Goal: Task Accomplishment & Management: Manage account settings

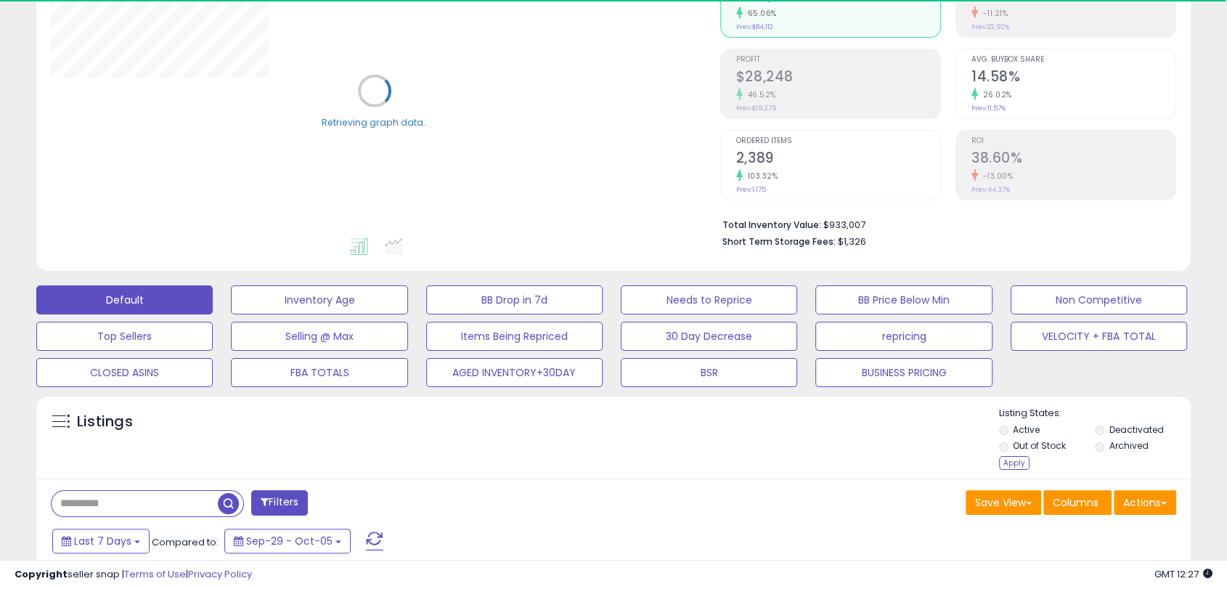
scroll to position [242, 0]
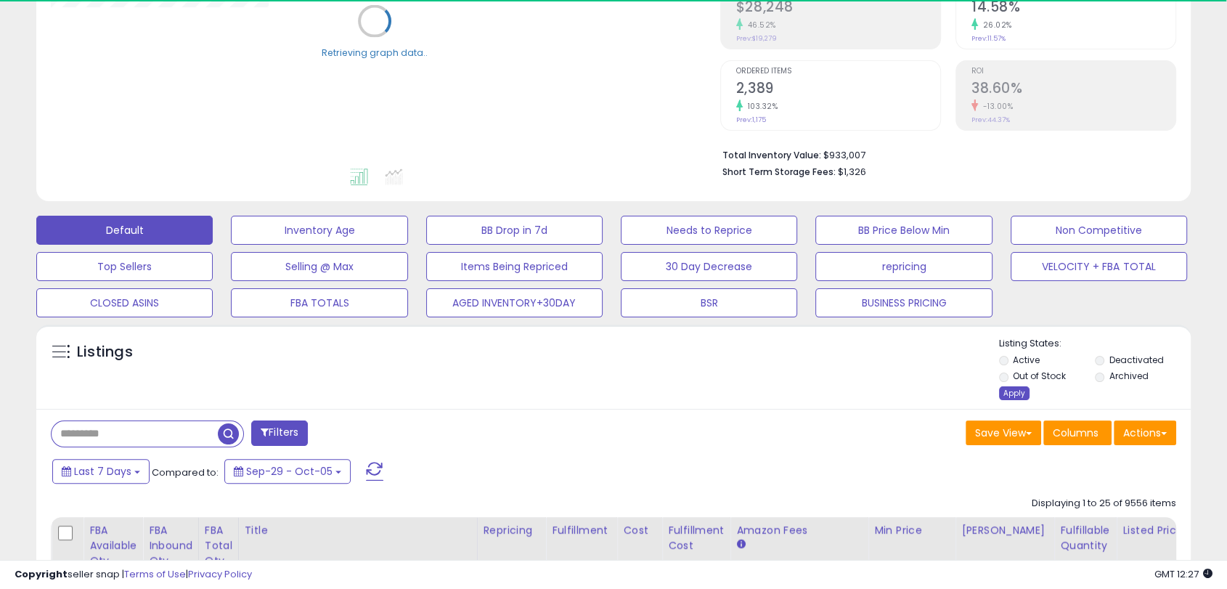
click at [1016, 390] on div "Apply" at bounding box center [1014, 393] width 30 height 14
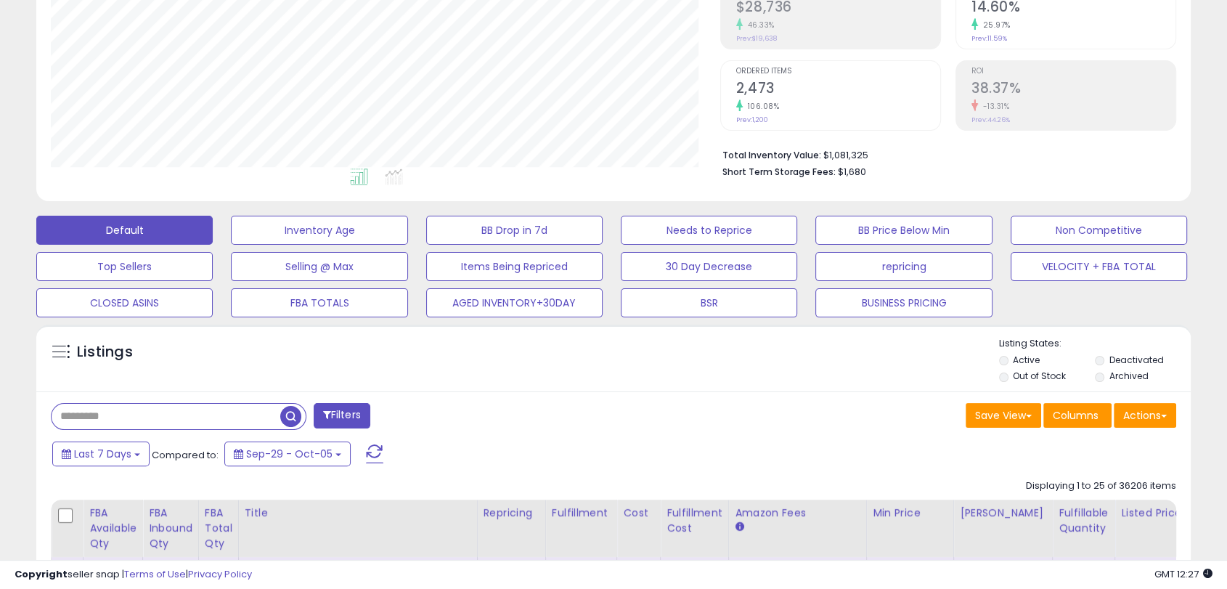
click at [184, 422] on input "text" at bounding box center [166, 416] width 229 height 25
paste input "**********"
click at [342, 411] on span "button" at bounding box center [338, 416] width 21 height 21
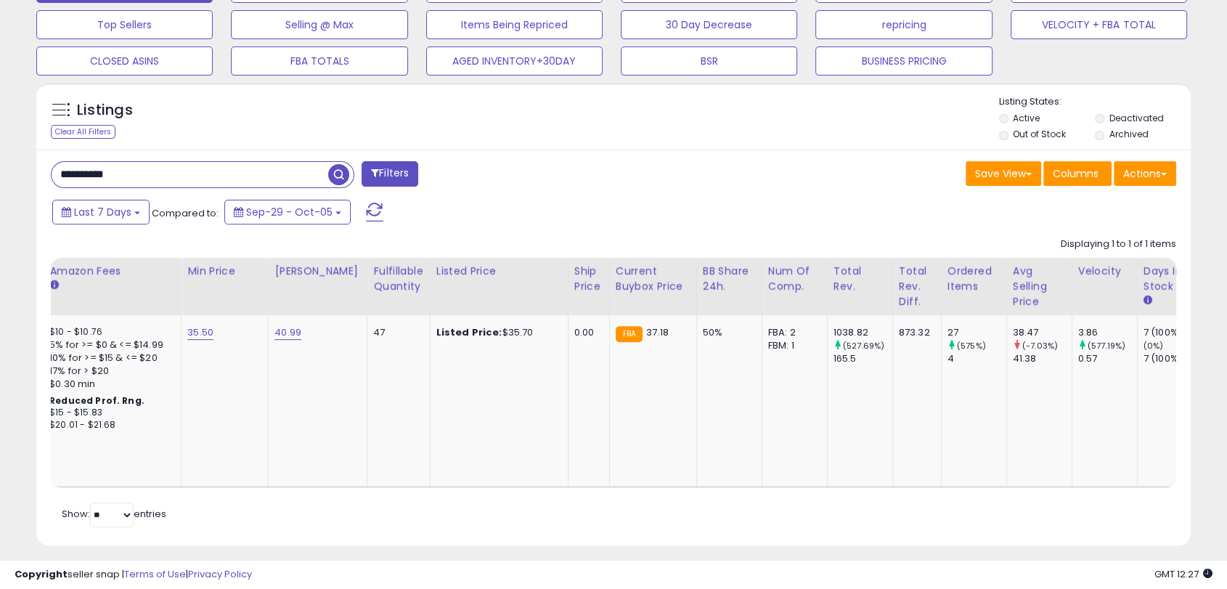
scroll to position [0, 0]
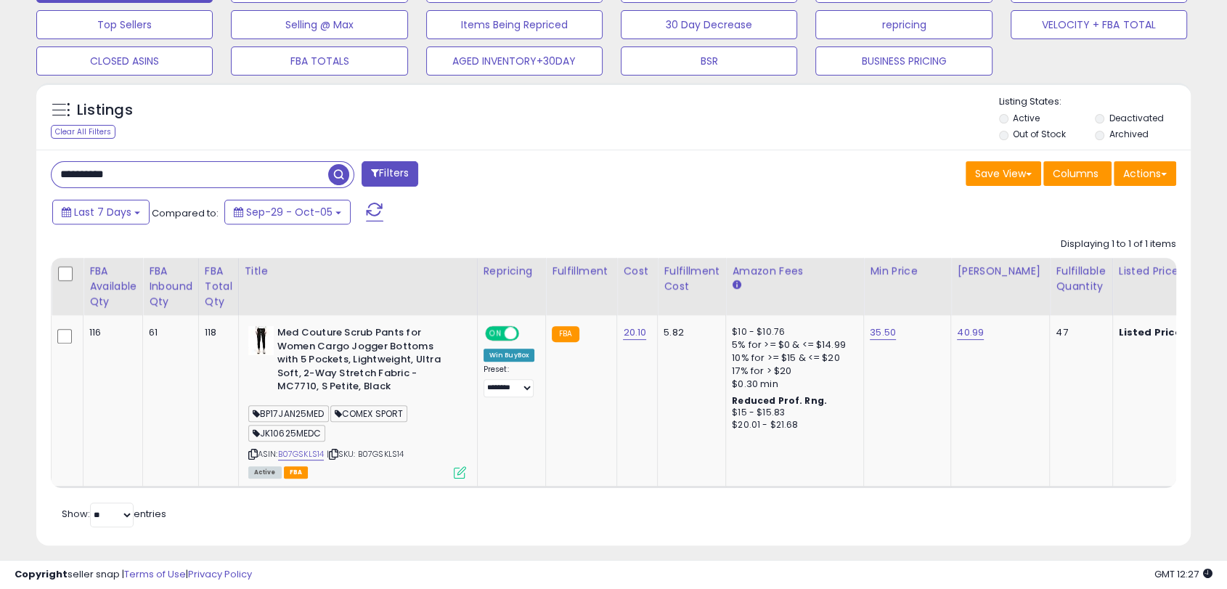
click at [589, 208] on div "Last 7 Days Compared to: Sep-29 - Oct-05" at bounding box center [471, 213] width 844 height 33
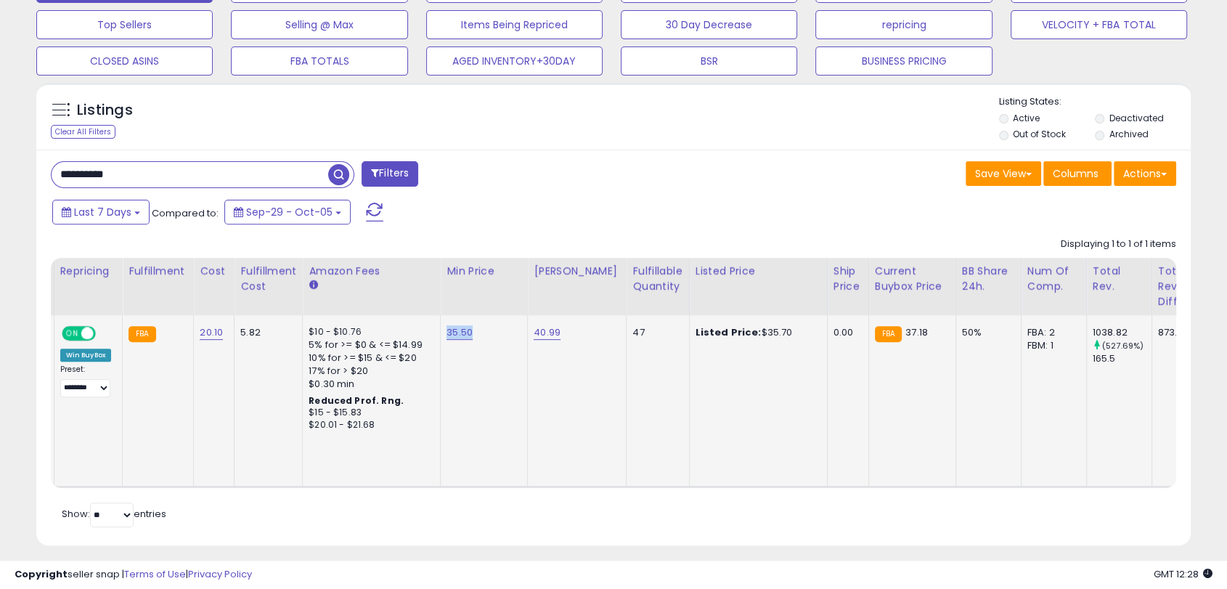
drag, startPoint x: 489, startPoint y: 327, endPoint x: 443, endPoint y: 336, distance: 47.4
click at [443, 336] on td "35.50" at bounding box center [484, 400] width 87 height 171
copy link "35.50"
drag, startPoint x: 564, startPoint y: 332, endPoint x: 532, endPoint y: 332, distance: 31.9
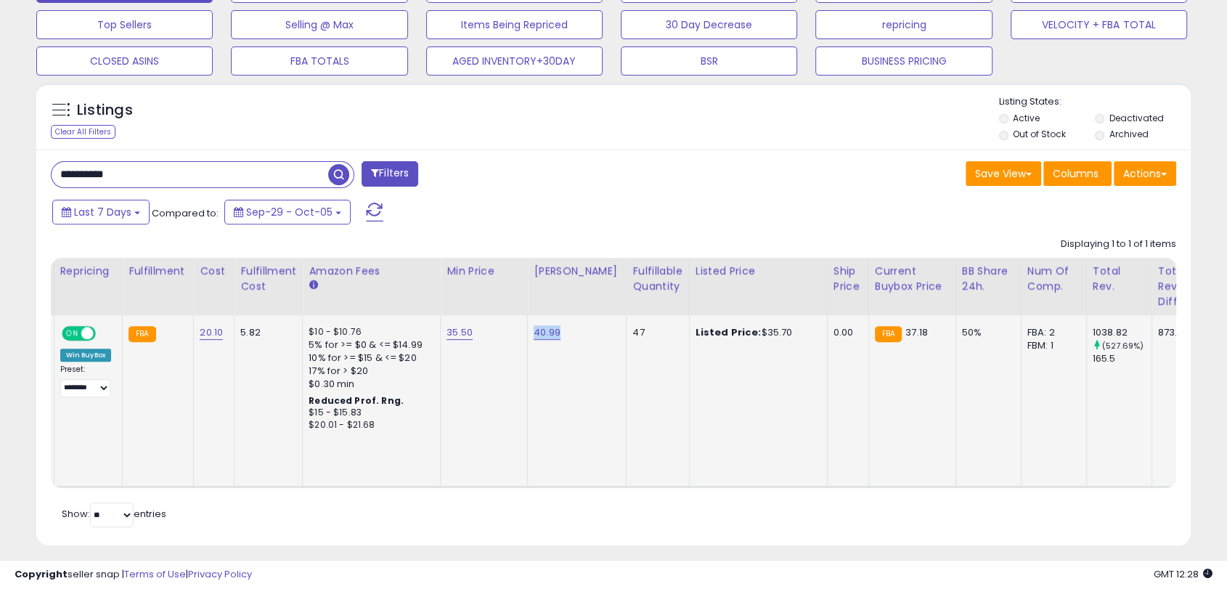
click at [534, 332] on div "40.99" at bounding box center [574, 332] width 81 height 13
copy link "40.99"
drag, startPoint x: 796, startPoint y: 329, endPoint x: 746, endPoint y: 331, distance: 50.1
click at [746, 331] on div "Listed Price: $35.70" at bounding box center [755, 332] width 121 height 13
copy div "35.70"
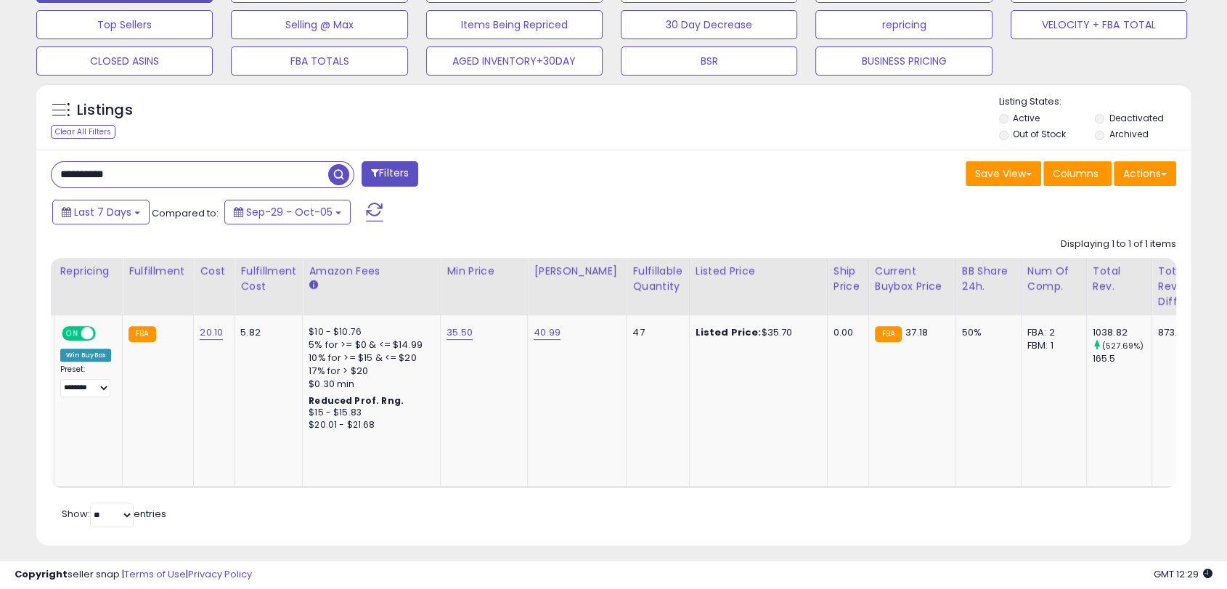
drag, startPoint x: 60, startPoint y: 155, endPoint x: 13, endPoint y: 148, distance: 47.0
click at [17, 150] on div "**********" at bounding box center [613, 70] width 1212 height 985
paste input "text"
click at [331, 175] on span "button" at bounding box center [338, 174] width 21 height 21
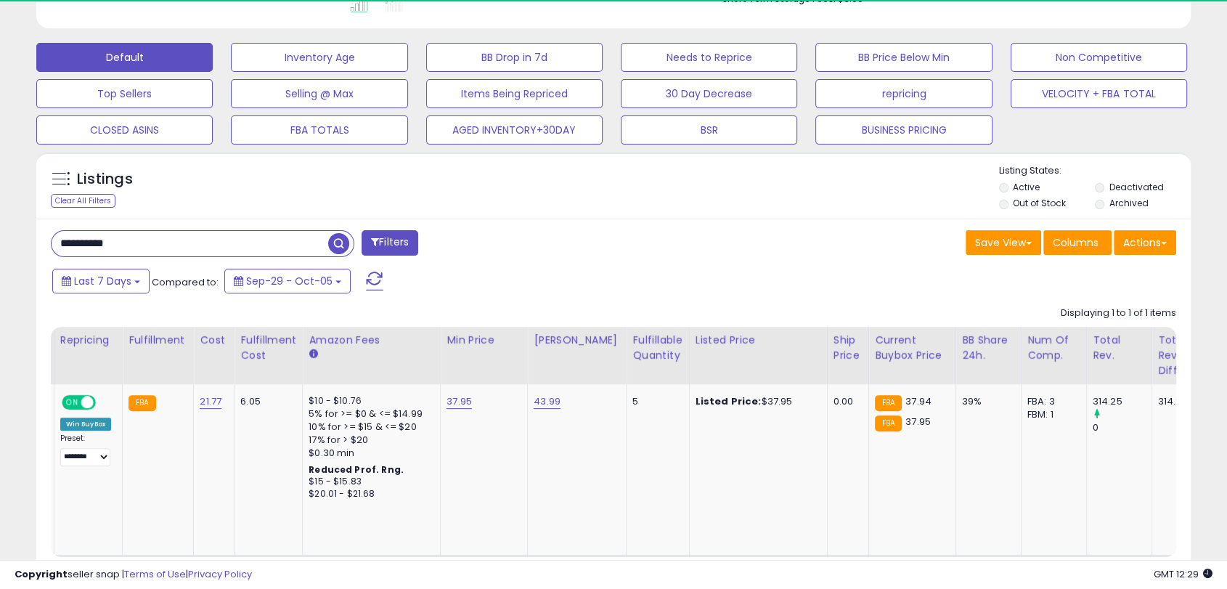
scroll to position [506, 0]
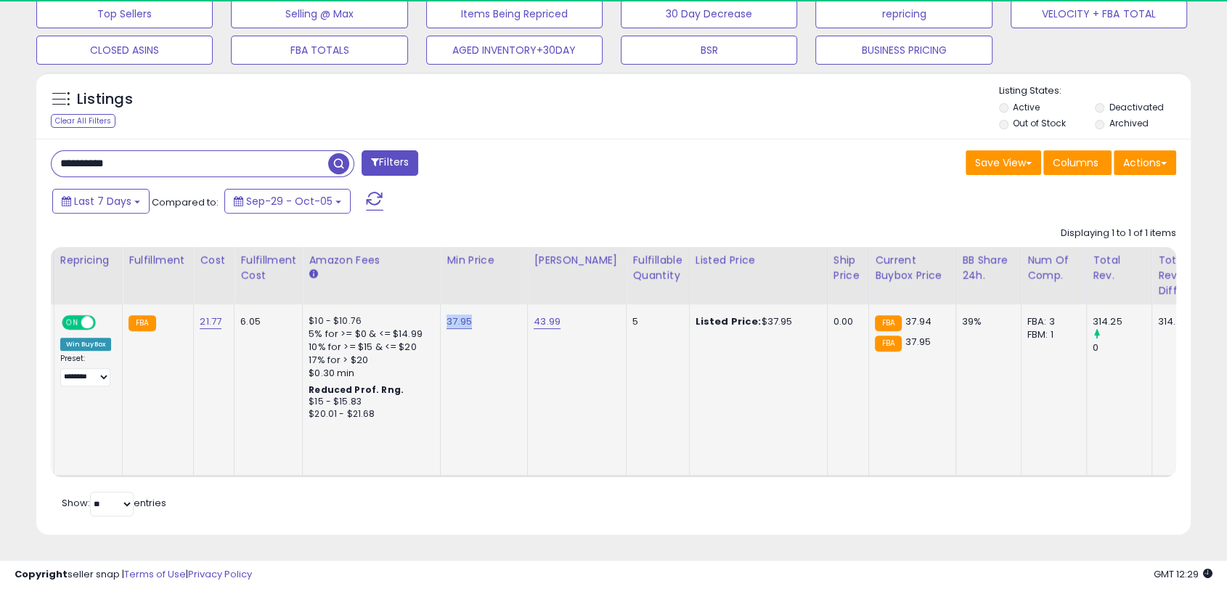
drag, startPoint x: 482, startPoint y: 311, endPoint x: 444, endPoint y: 309, distance: 37.8
click at [446, 315] on div "37.95" at bounding box center [481, 321] width 70 height 13
copy link "37.95"
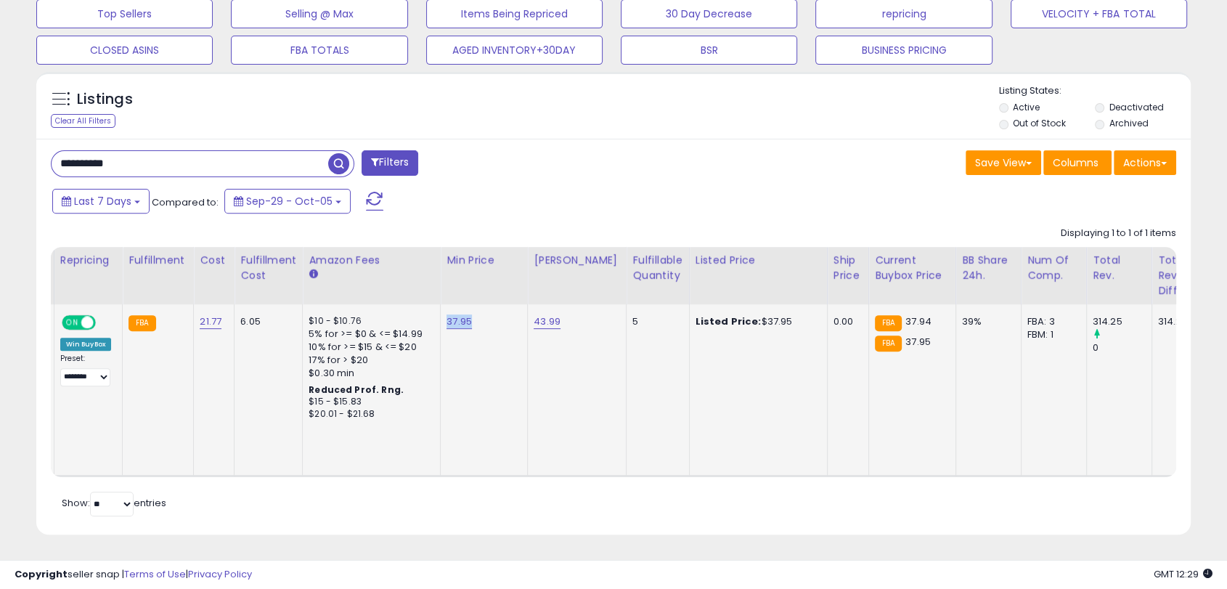
scroll to position [298, 668]
drag, startPoint x: 559, startPoint y: 303, endPoint x: 529, endPoint y: 303, distance: 29.8
click at [529, 304] on td "43.99" at bounding box center [577, 389] width 99 height 171
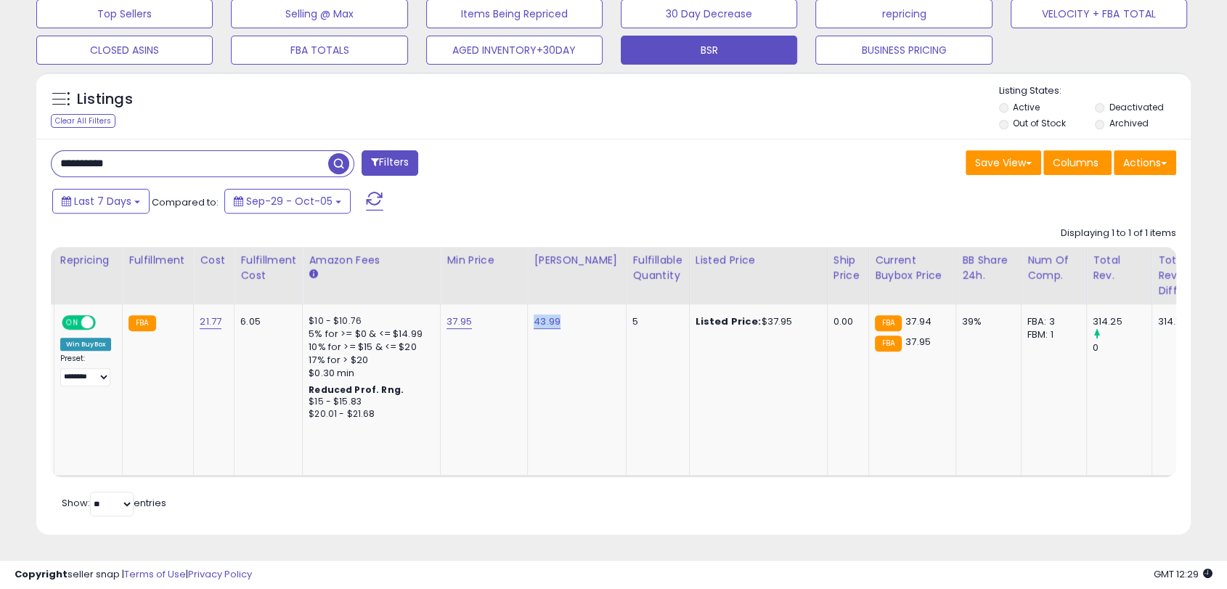
copy link "43.99"
drag, startPoint x: 778, startPoint y: 309, endPoint x: 748, endPoint y: 309, distance: 29.8
click at [748, 315] on div "Listed Price: $37.95" at bounding box center [755, 321] width 121 height 13
copy div "37.95"
drag, startPoint x: 158, startPoint y: 148, endPoint x: 0, endPoint y: 125, distance: 159.2
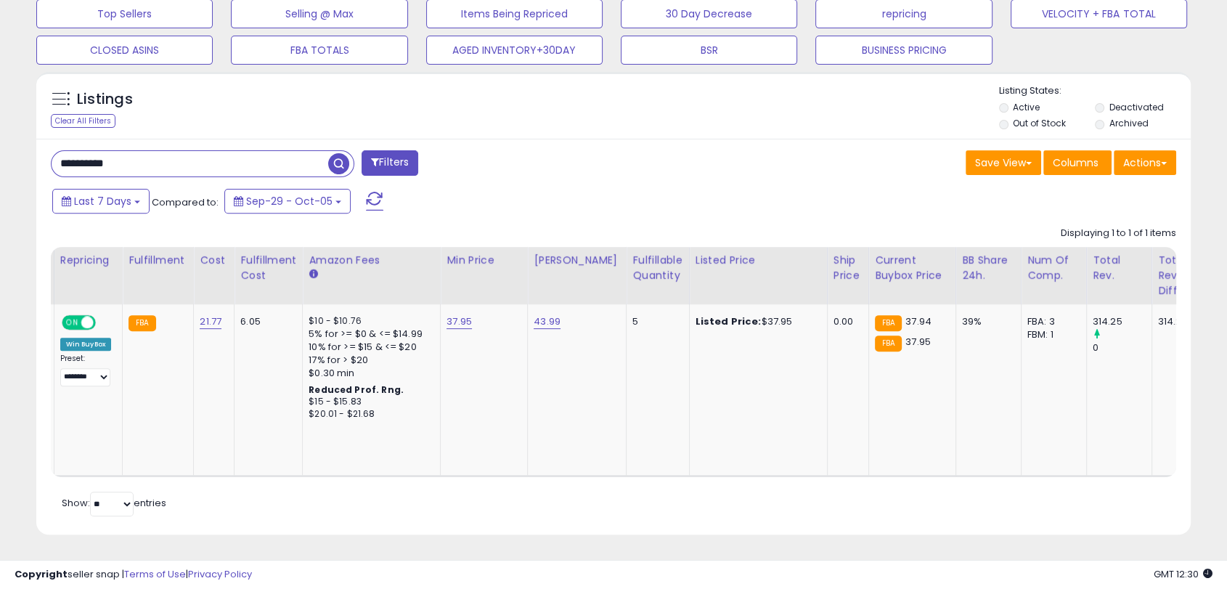
click at [0, 126] on div "**********" at bounding box center [613, 71] width 1227 height 1036
paste input "text"
click at [333, 155] on span "button" at bounding box center [338, 163] width 21 height 21
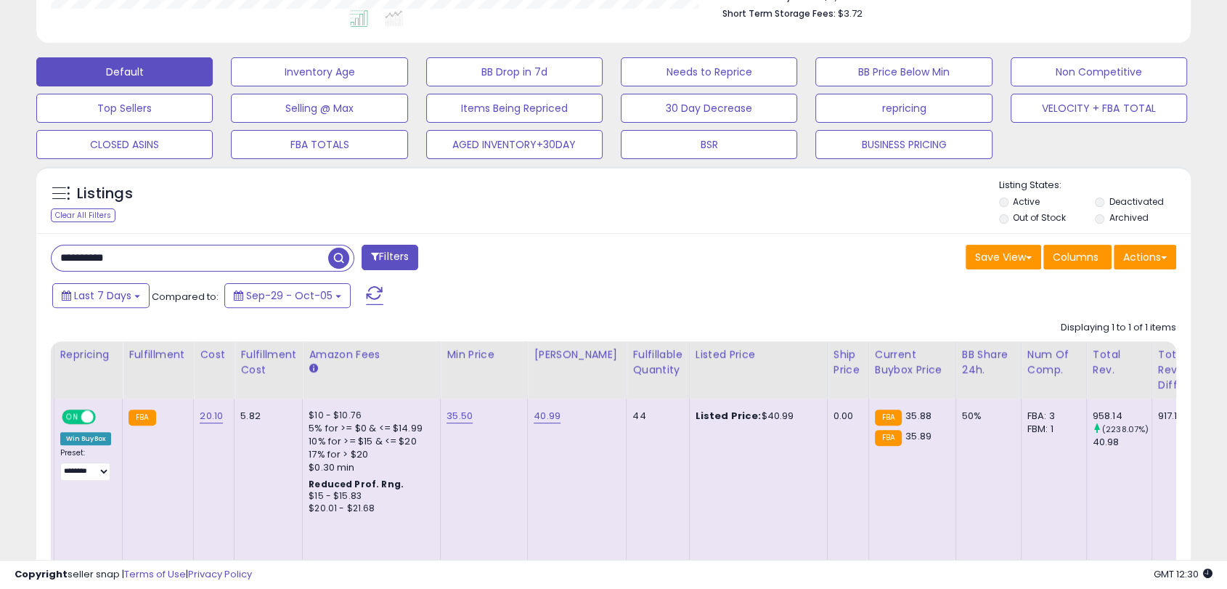
scroll to position [496, 0]
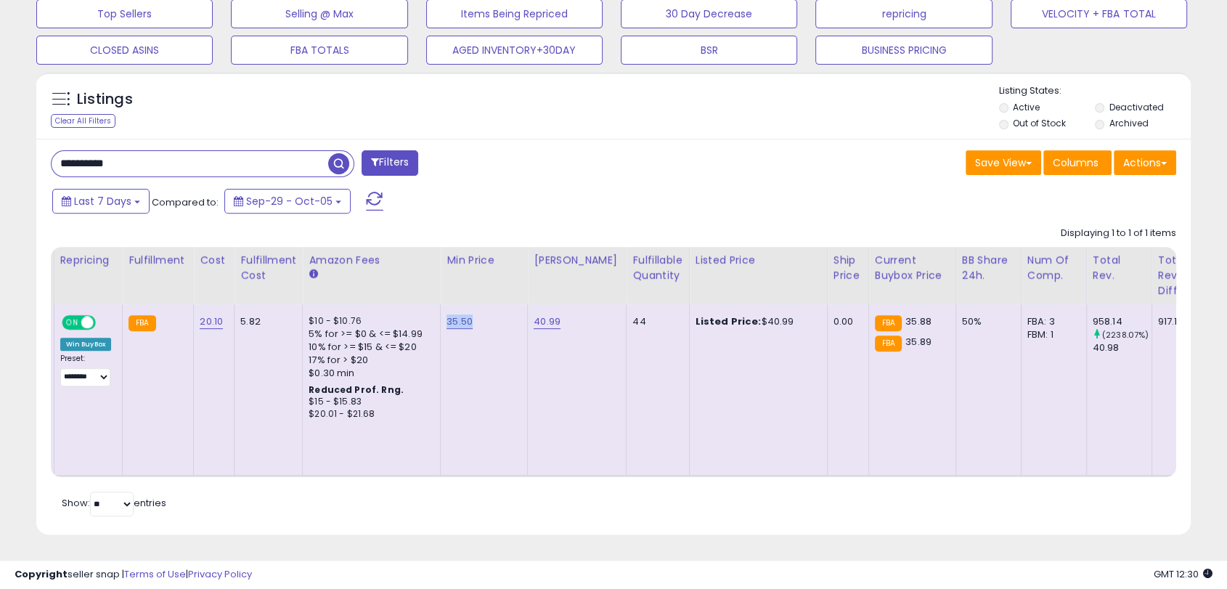
drag, startPoint x: 481, startPoint y: 321, endPoint x: 441, endPoint y: 322, distance: 39.2
click at [441, 322] on td "35.50" at bounding box center [484, 389] width 87 height 171
copy link "35.50"
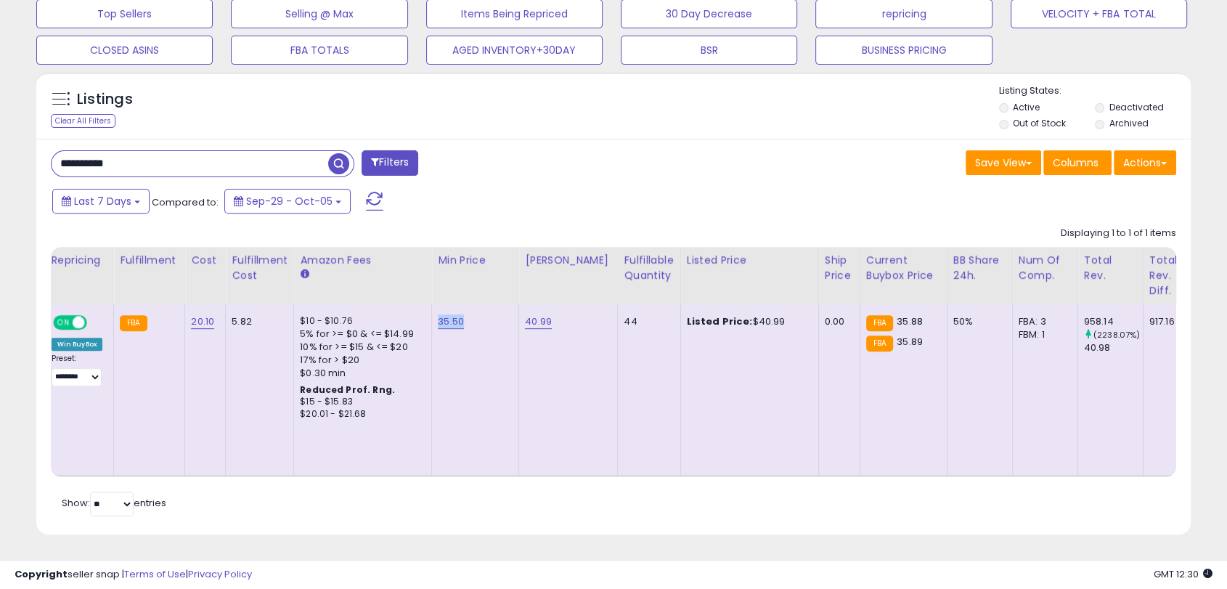
scroll to position [0, 432]
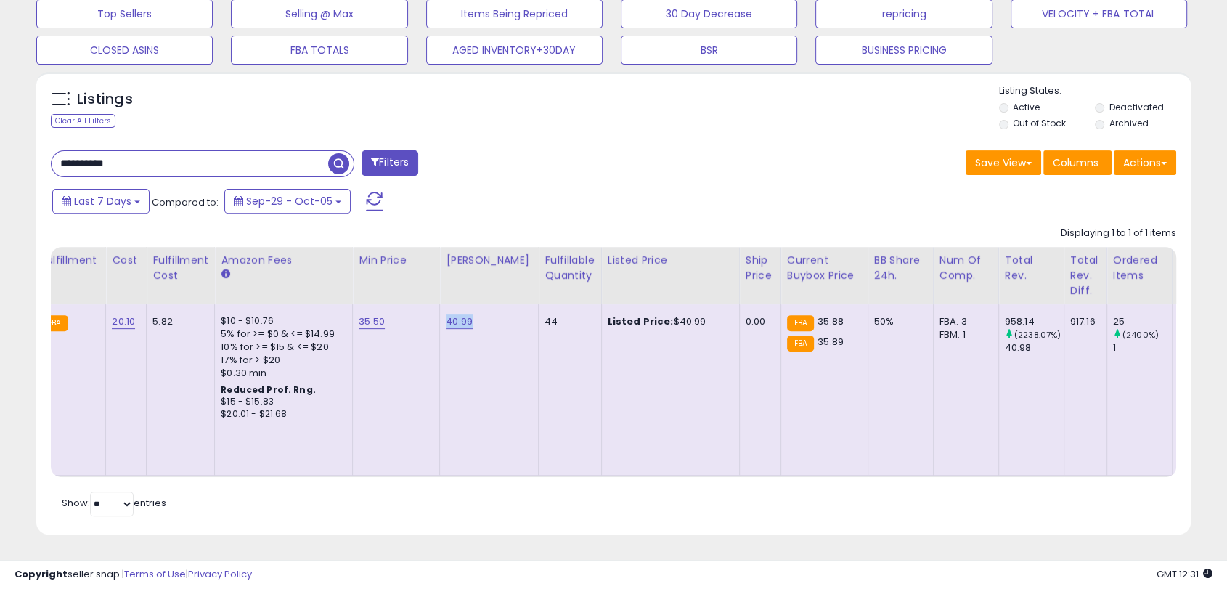
drag, startPoint x: 487, startPoint y: 323, endPoint x: 440, endPoint y: 322, distance: 47.2
click at [440, 322] on td "40.99" at bounding box center [489, 389] width 99 height 171
copy link "40.99"
drag, startPoint x: 703, startPoint y: 316, endPoint x: 661, endPoint y: 319, distance: 41.5
click at [661, 319] on div "Listed Price: $40.99" at bounding box center [668, 321] width 121 height 13
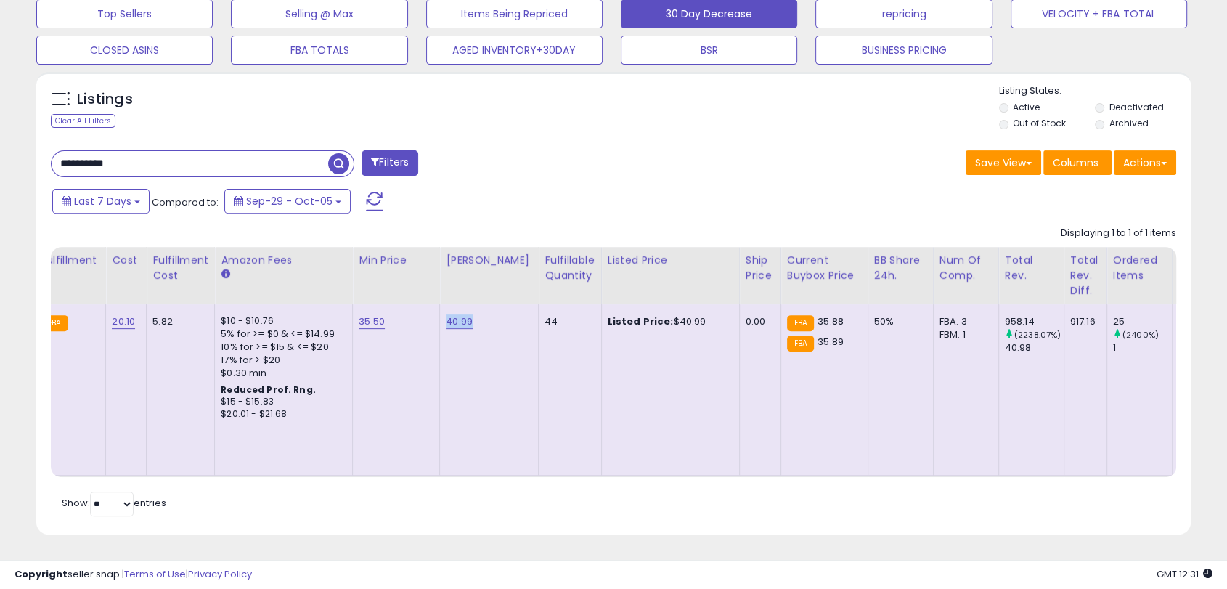
copy div "40.99"
drag, startPoint x: 160, startPoint y: 158, endPoint x: 0, endPoint y: 154, distance: 160.5
click at [0, 154] on div "**********" at bounding box center [613, 71] width 1227 height 1036
paste input "text"
click at [337, 171] on span "button" at bounding box center [338, 163] width 21 height 21
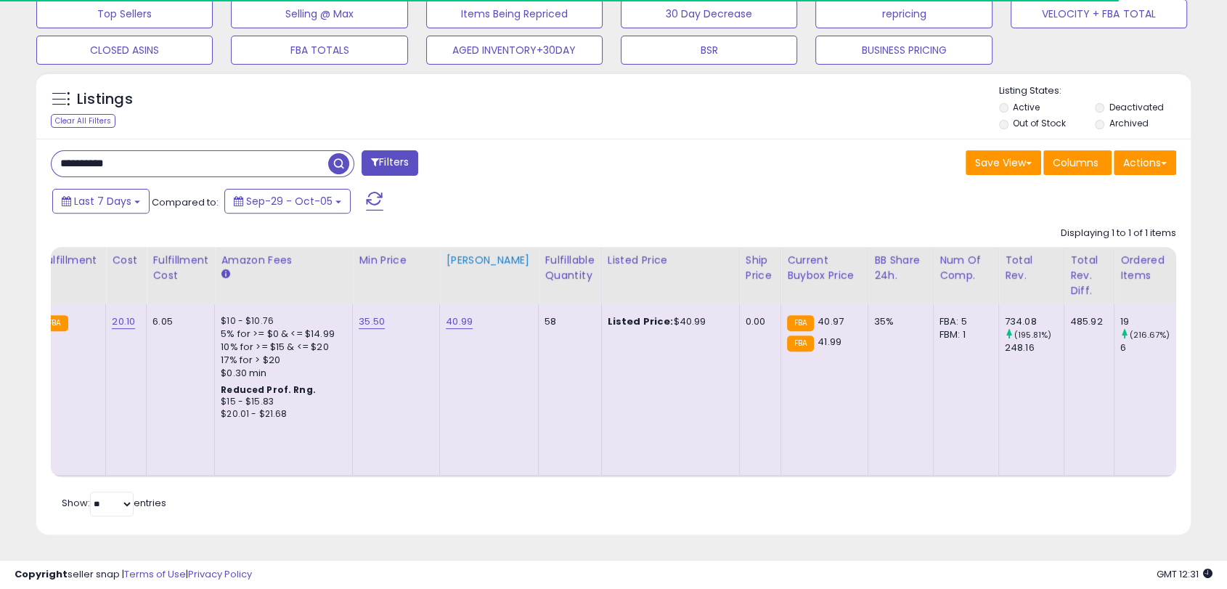
scroll to position [506, 0]
drag, startPoint x: 396, startPoint y: 302, endPoint x: 356, endPoint y: 309, distance: 41.3
click at [356, 309] on td "35.50" at bounding box center [396, 389] width 87 height 171
drag, startPoint x: 453, startPoint y: 308, endPoint x: 436, endPoint y: 309, distance: 17.5
click at [436, 309] on tr "141 82 141 ASIN:" at bounding box center [659, 389] width 2238 height 171
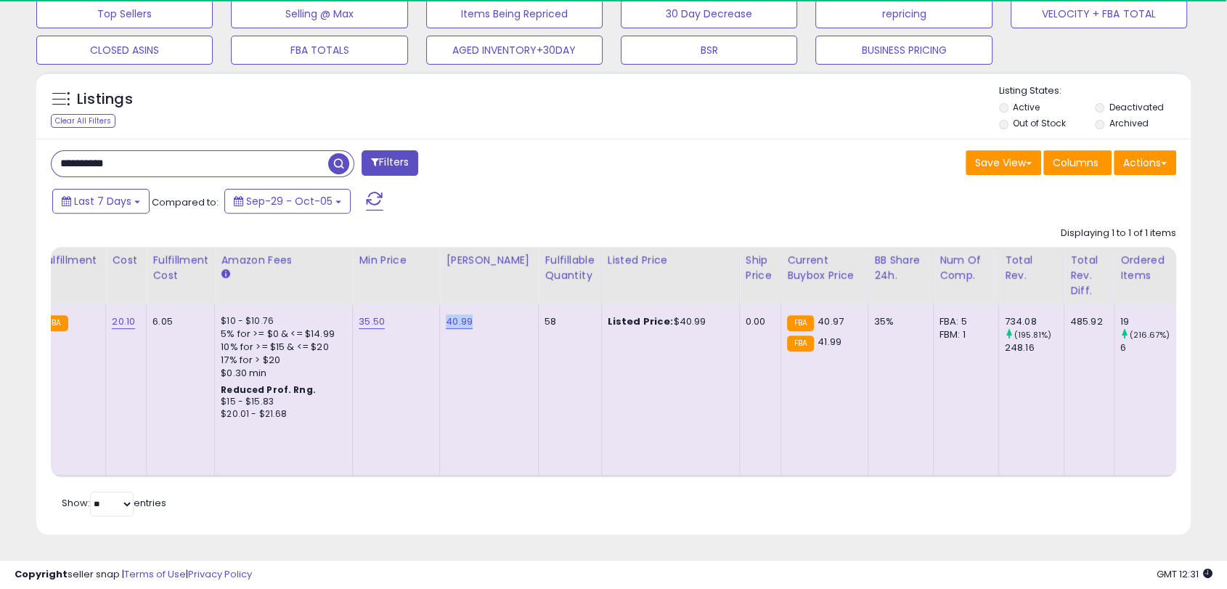
drag, startPoint x: 690, startPoint y: 310, endPoint x: 663, endPoint y: 309, distance: 27.6
click at [663, 315] on div "Listed Price: $40.99" at bounding box center [668, 321] width 121 height 13
drag, startPoint x: 205, startPoint y: 144, endPoint x: 4, endPoint y: 135, distance: 201.3
click at [0, 135] on div "**********" at bounding box center [613, 71] width 1227 height 1036
paste input "text"
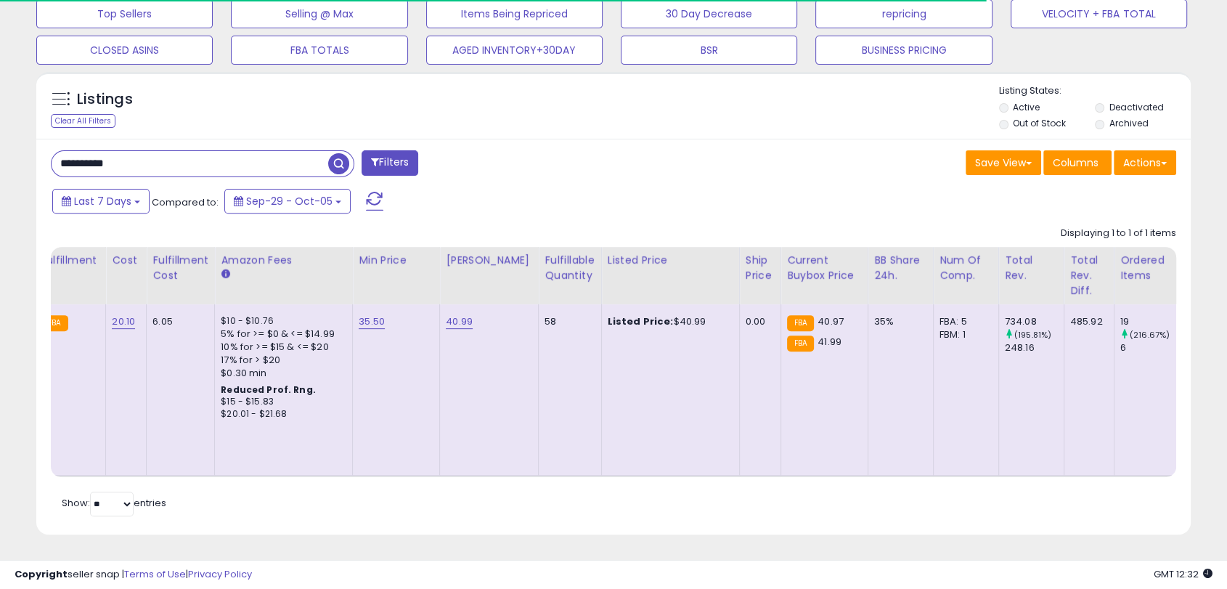
type input "**********"
click at [343, 154] on span "button" at bounding box center [338, 163] width 21 height 21
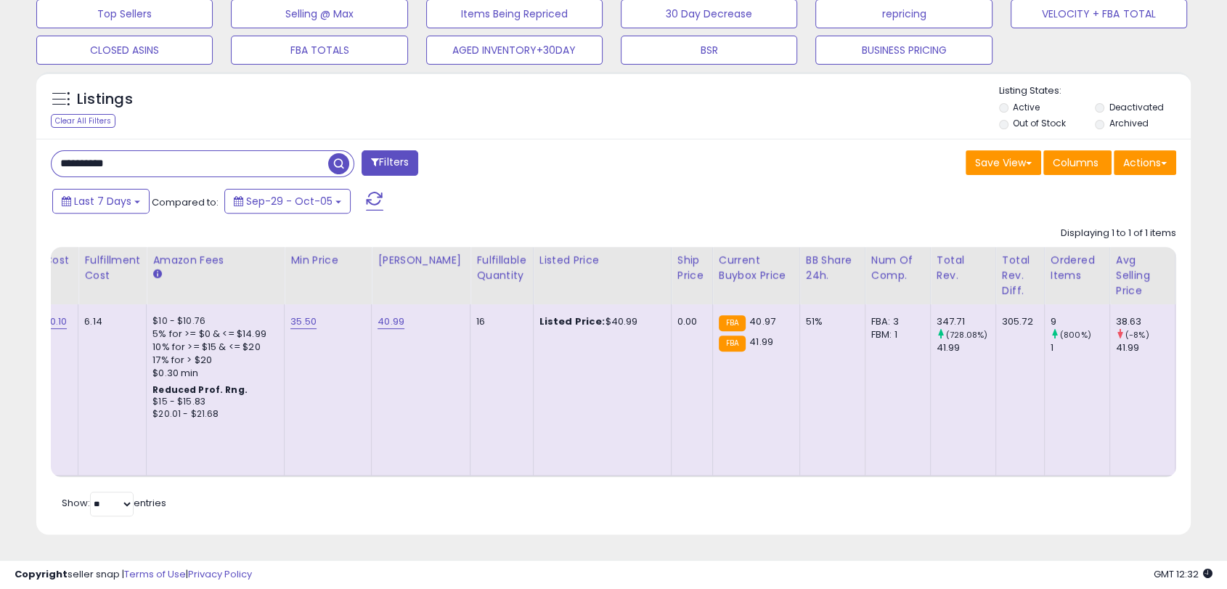
scroll to position [0, 579]
drag, startPoint x: 320, startPoint y: 322, endPoint x: 289, endPoint y: 321, distance: 31.3
click at [290, 321] on div "35.50" at bounding box center [325, 321] width 70 height 13
drag, startPoint x: 412, startPoint y: 318, endPoint x: 377, endPoint y: 317, distance: 35.6
click at [378, 317] on div "40.99" at bounding box center [418, 321] width 81 height 13
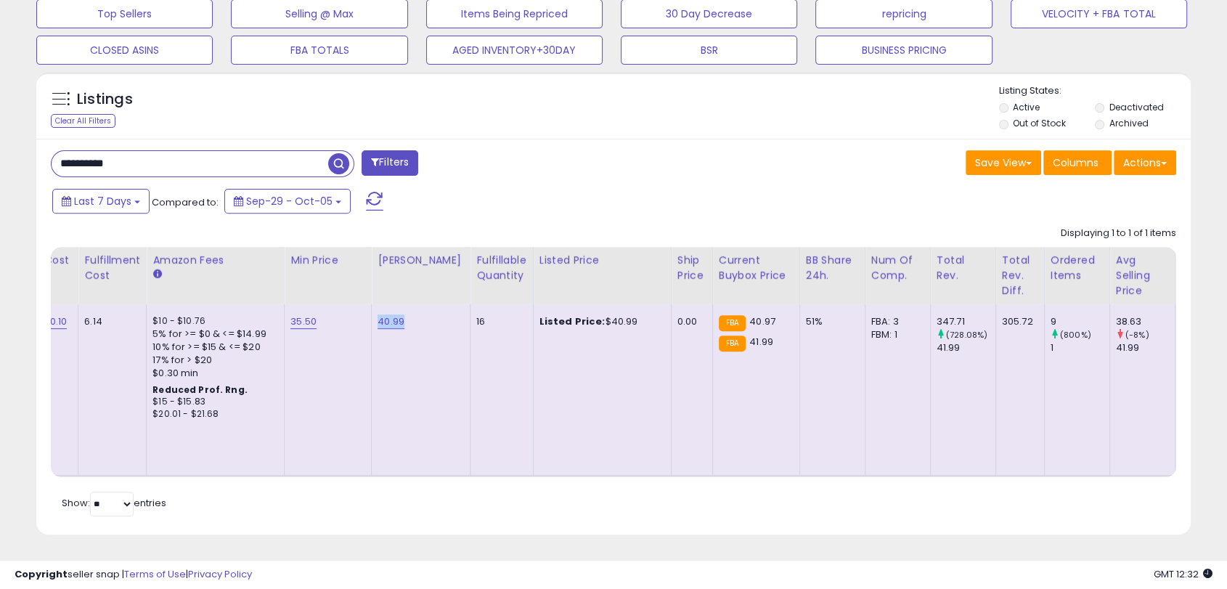
drag, startPoint x: 625, startPoint y: 321, endPoint x: 593, endPoint y: 319, distance: 32.0
click at [593, 319] on div "Listed Price: $40.99" at bounding box center [599, 321] width 121 height 13
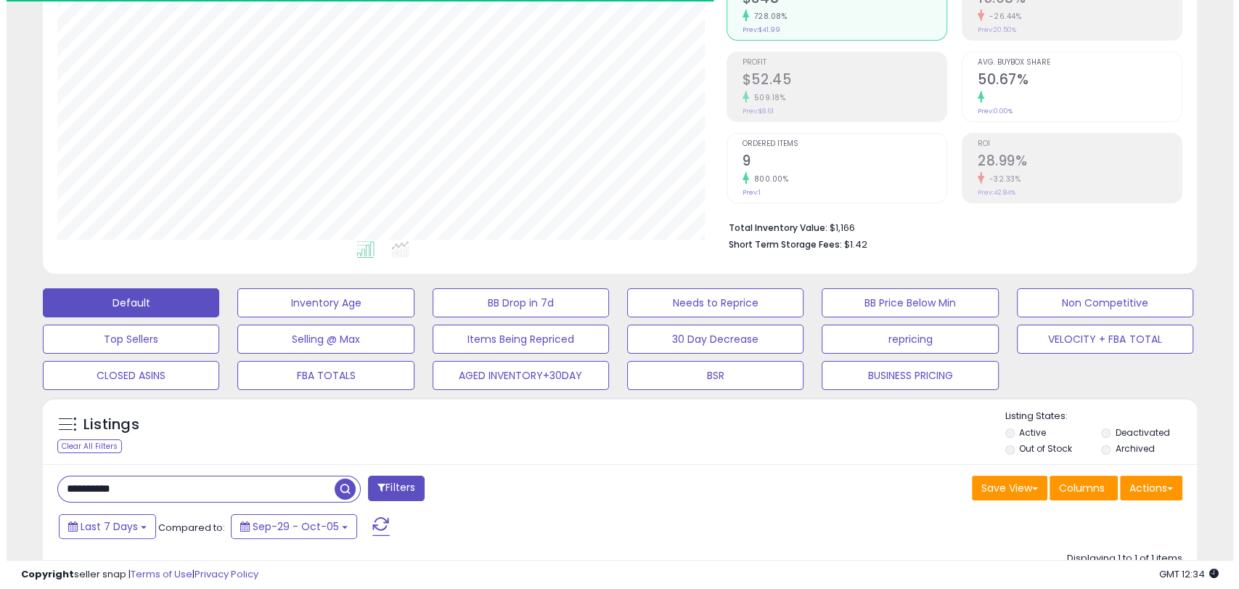
scroll to position [93, 0]
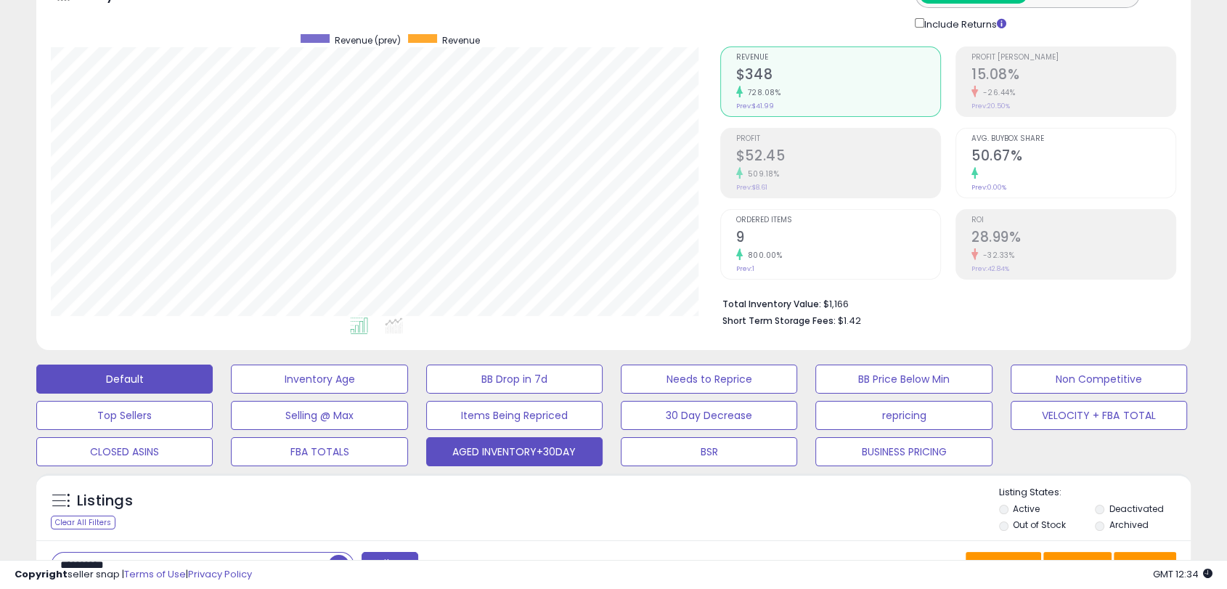
click at [582, 452] on button "AGED INVENTORY+30DAY" at bounding box center [514, 451] width 176 height 29
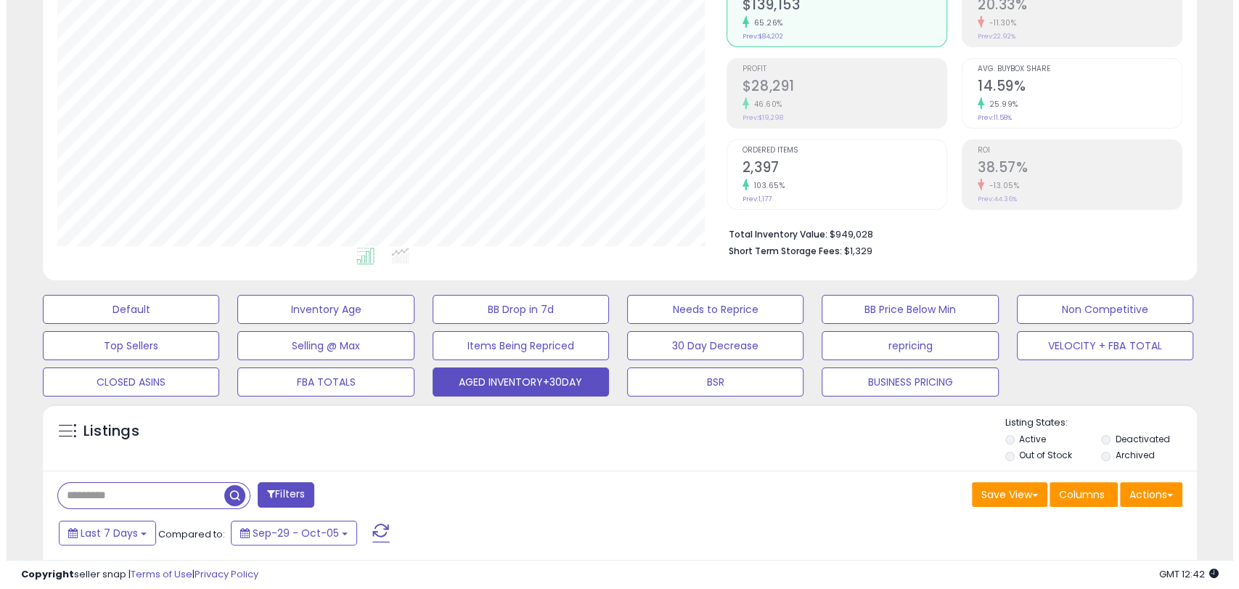
scroll to position [254, 0]
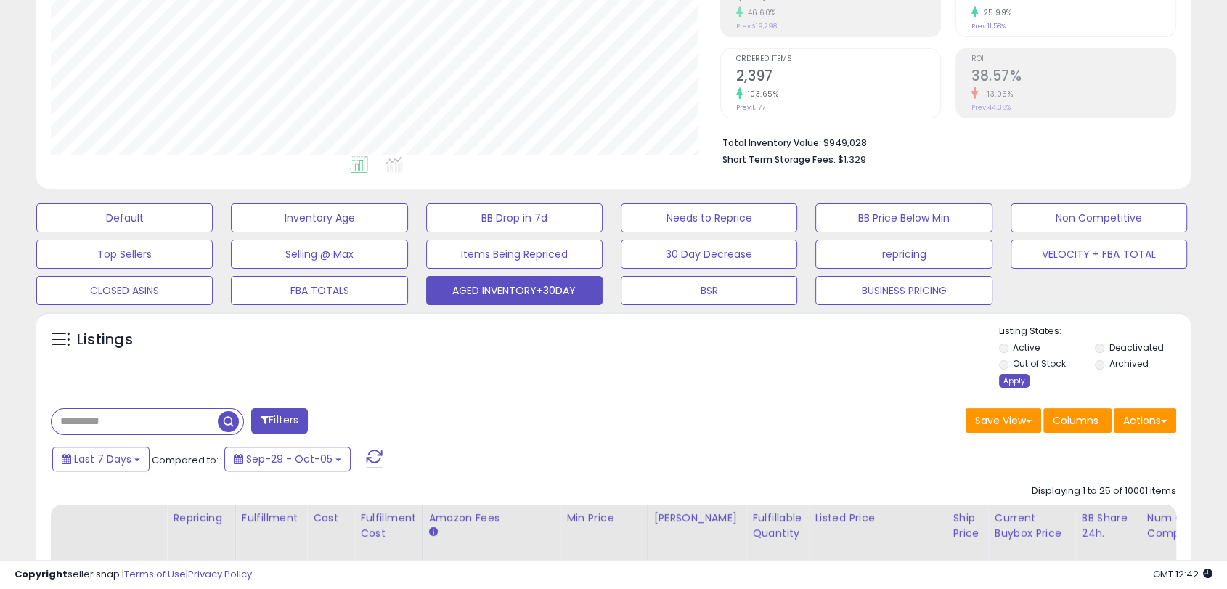
click at [1012, 379] on div "Apply" at bounding box center [1014, 381] width 30 height 14
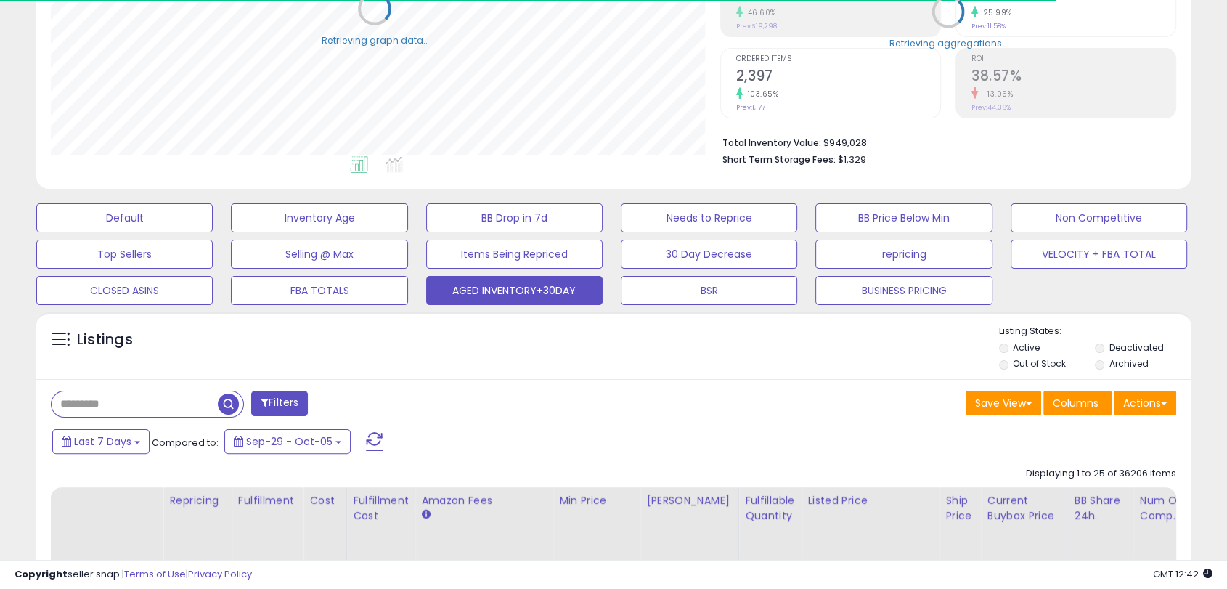
scroll to position [725682, 725310]
click at [1156, 393] on button "Actions" at bounding box center [1145, 403] width 62 height 25
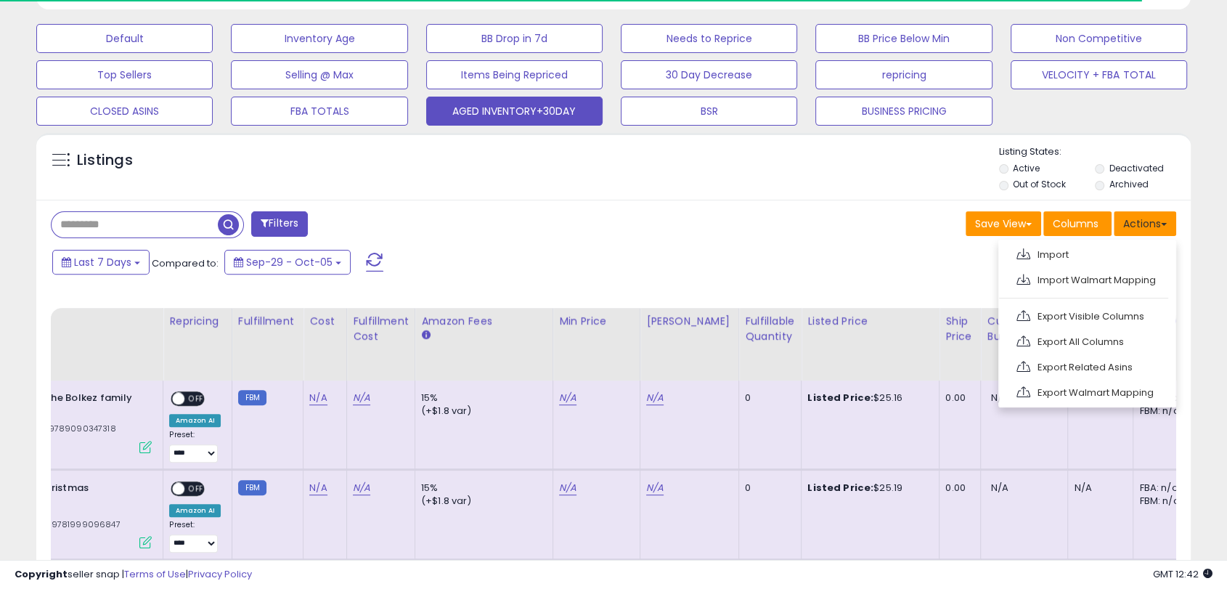
scroll to position [496, 0]
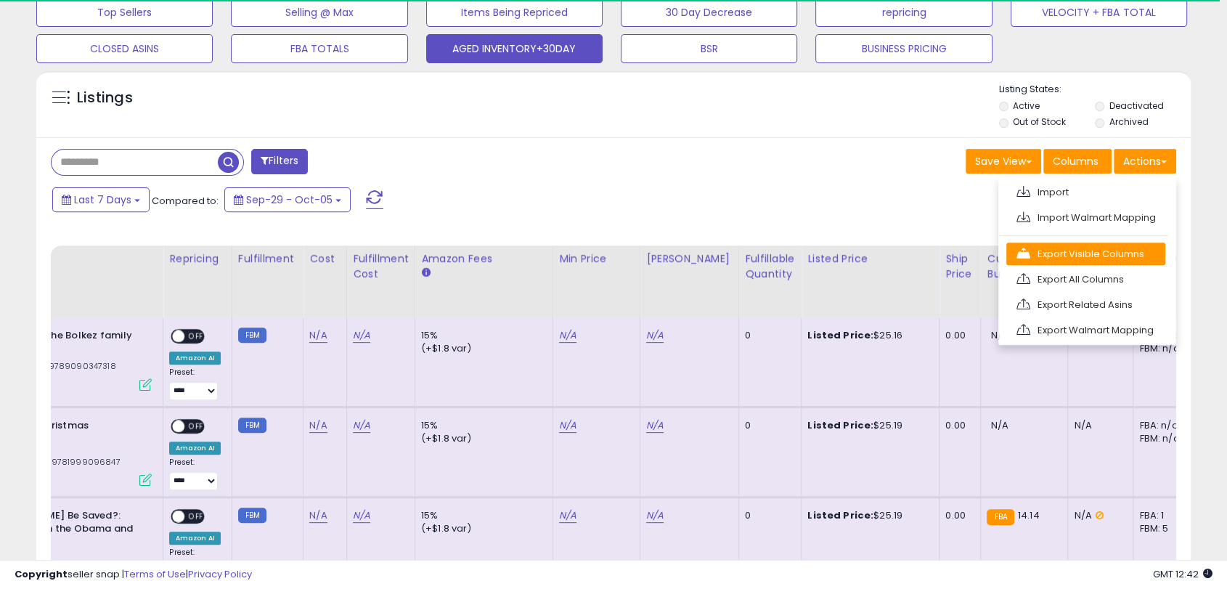
click at [1111, 246] on link "Export Visible Columns" at bounding box center [1085, 253] width 159 height 23
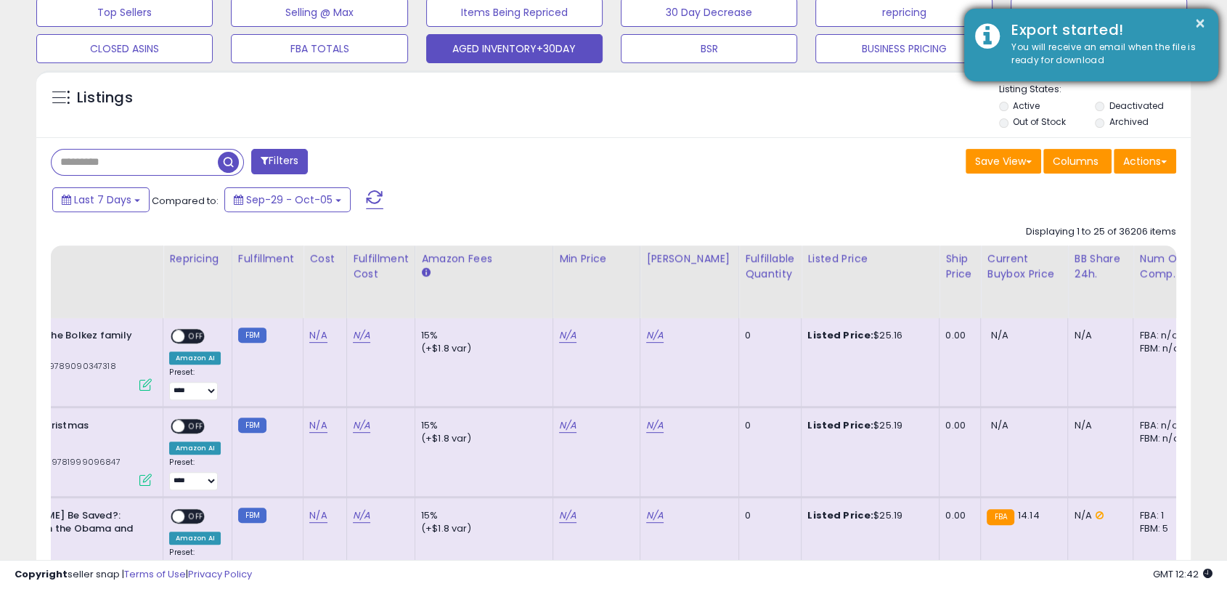
scroll to position [298, 668]
click at [1199, 18] on button "×" at bounding box center [1200, 24] width 12 height 18
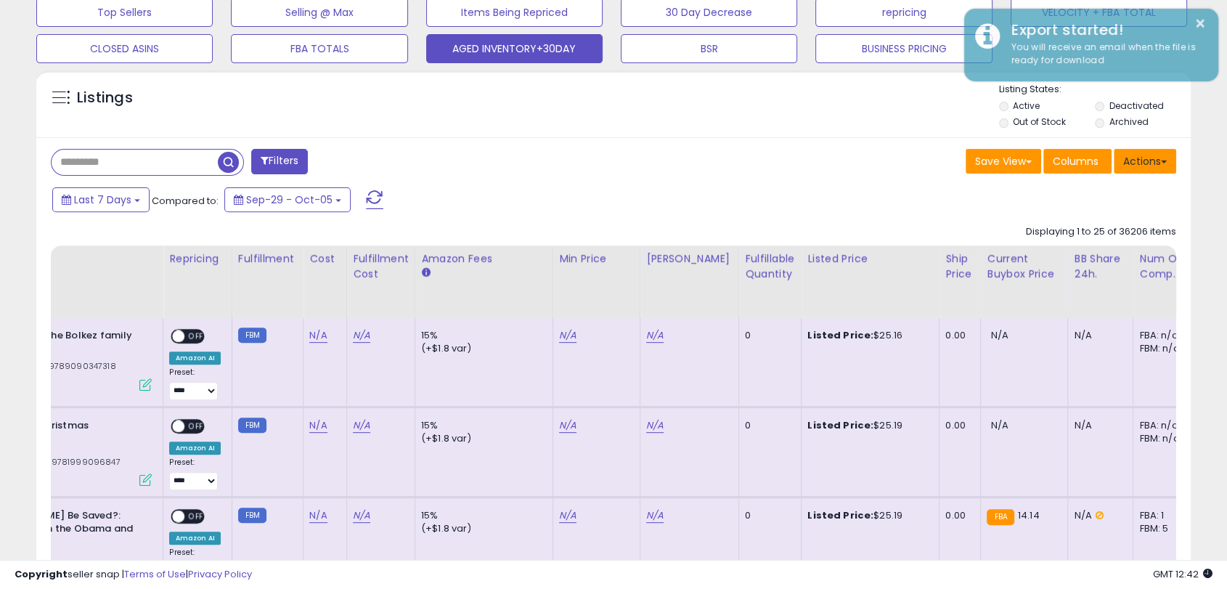
click at [1154, 157] on button "Actions" at bounding box center [1145, 161] width 62 height 25
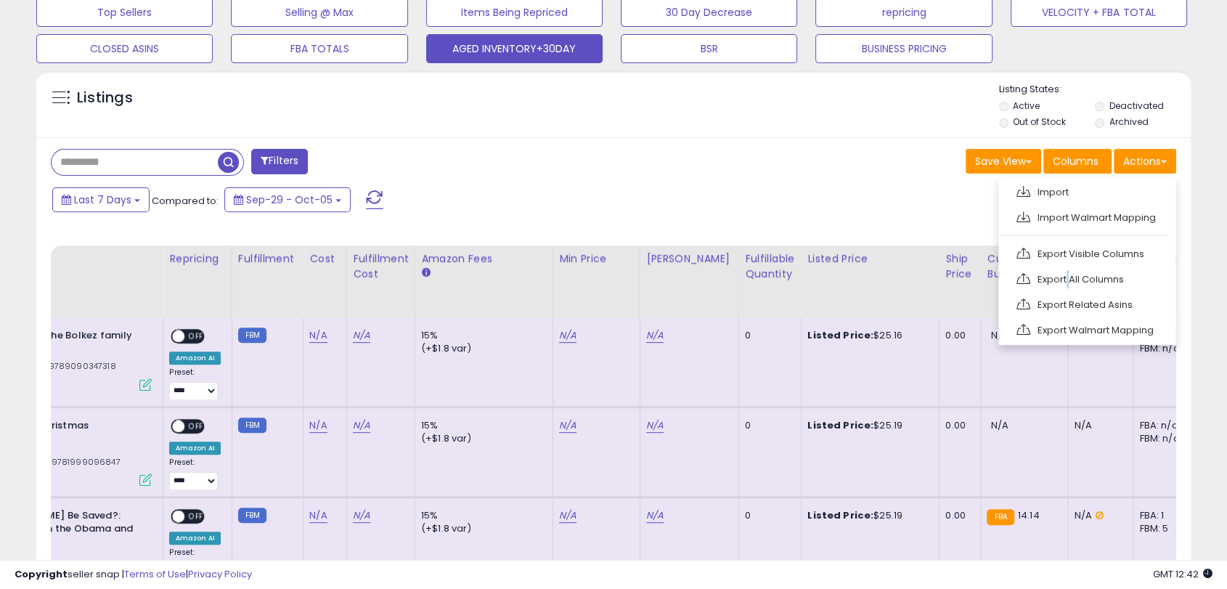
click at [1064, 289] on link "Export All Columns" at bounding box center [1085, 279] width 159 height 23
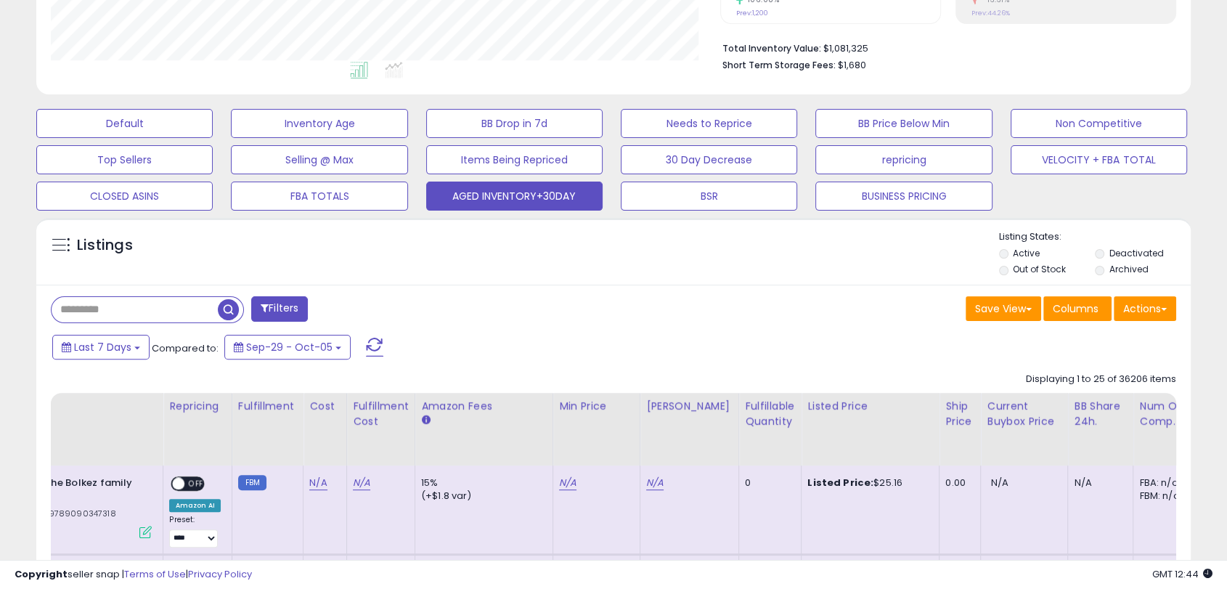
scroll to position [174, 0]
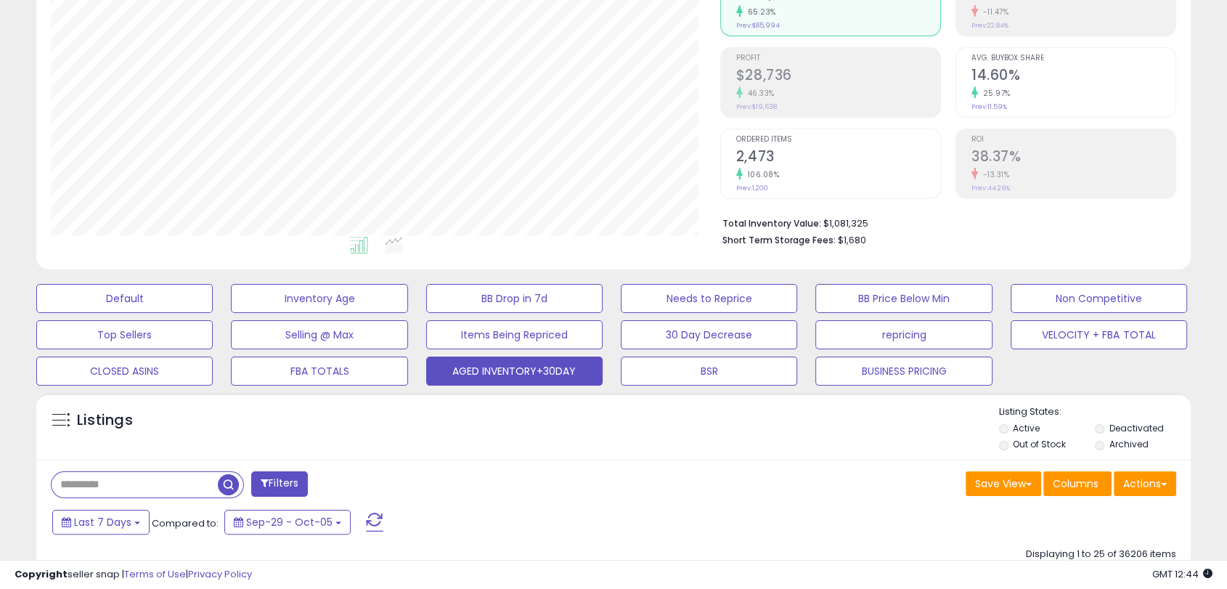
click at [822, 459] on div "Listings Active" at bounding box center [613, 426] width 1154 height 67
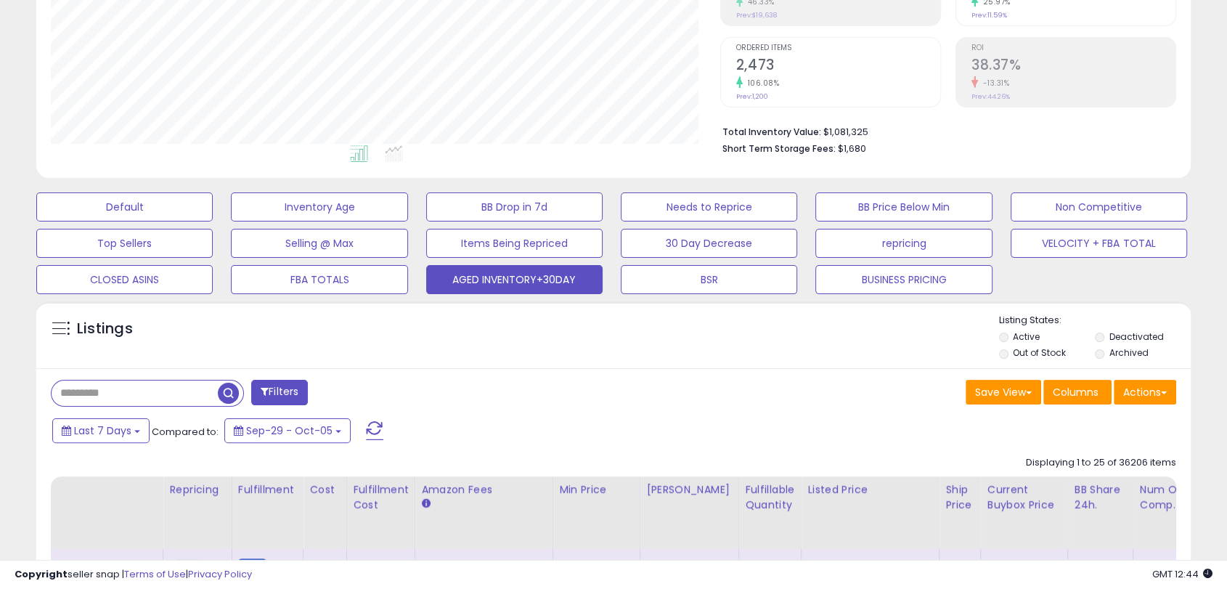
scroll to position [335, 0]
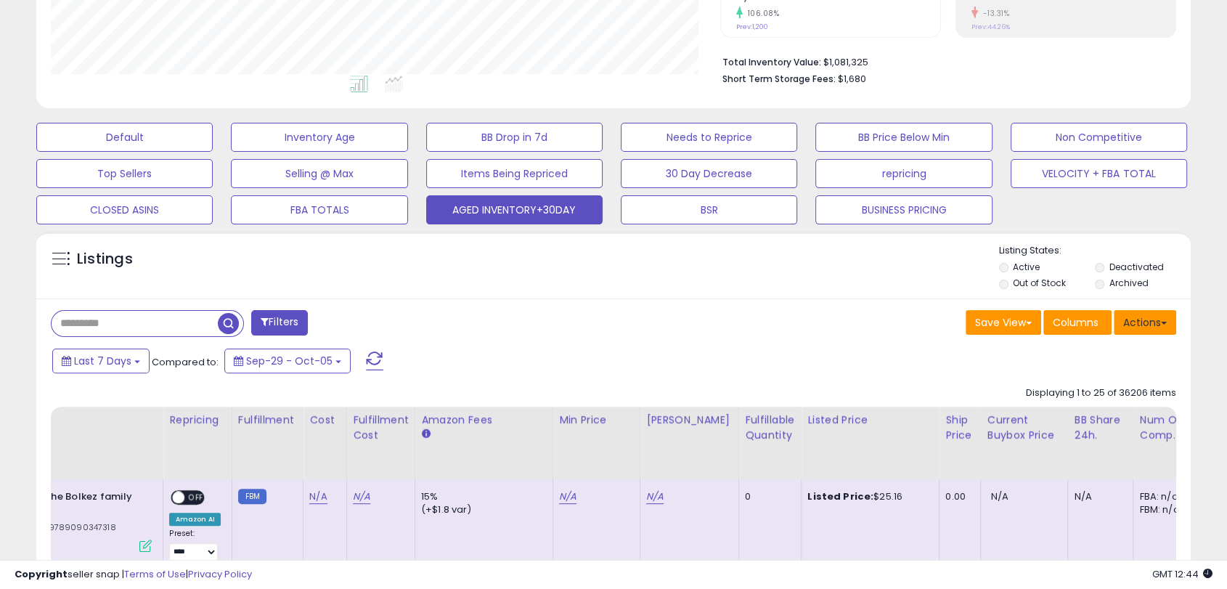
click at [1163, 322] on span at bounding box center [1164, 323] width 6 height 3
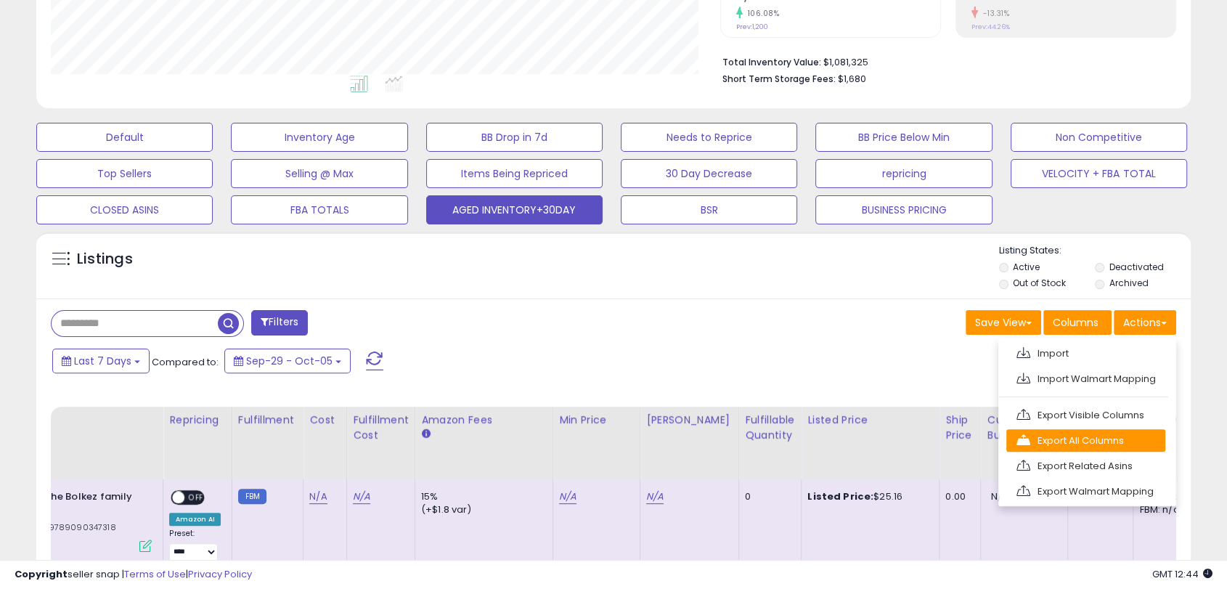
click at [1091, 437] on link "Export All Columns" at bounding box center [1085, 440] width 159 height 23
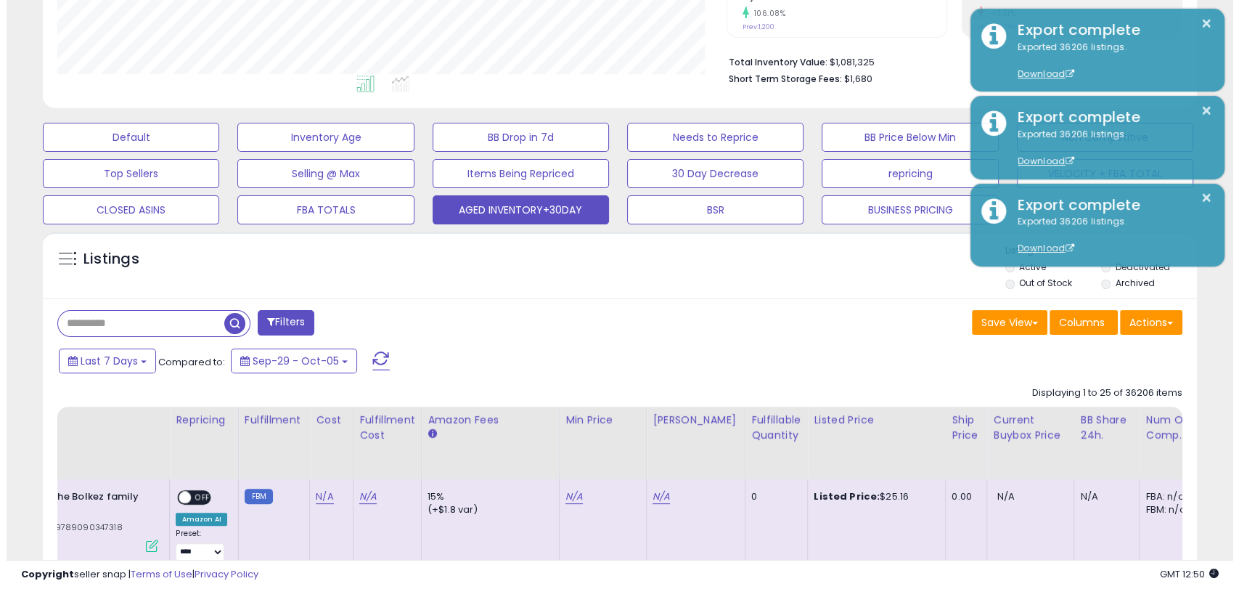
scroll to position [298, 668]
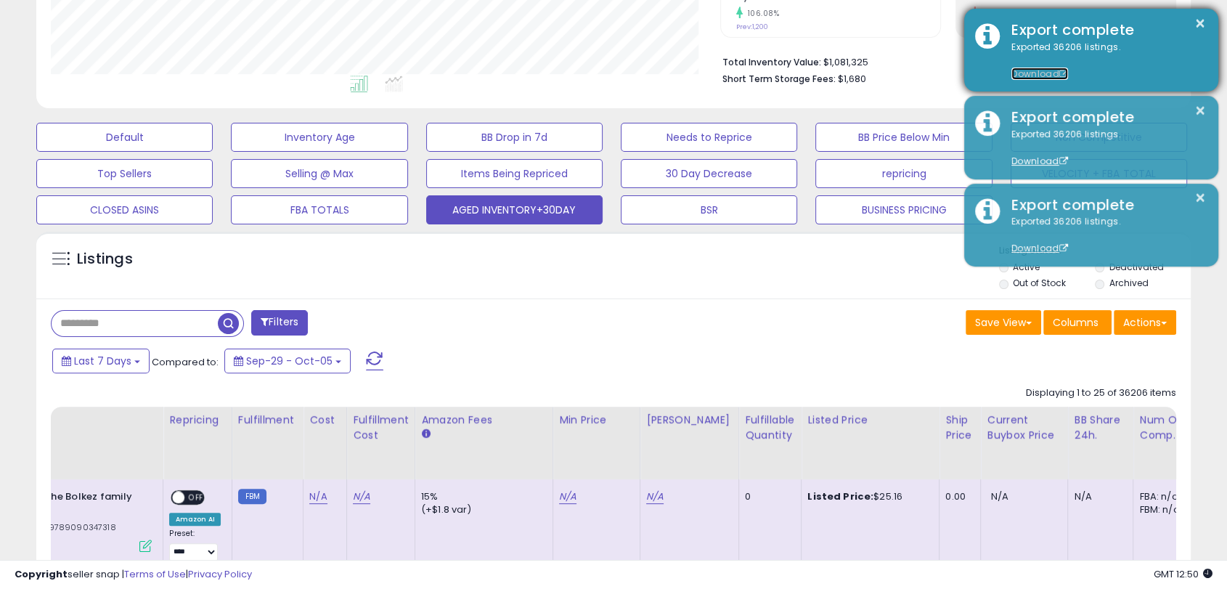
click at [1034, 73] on link "Download" at bounding box center [1039, 74] width 57 height 12
click at [1204, 23] on button "×" at bounding box center [1200, 24] width 12 height 18
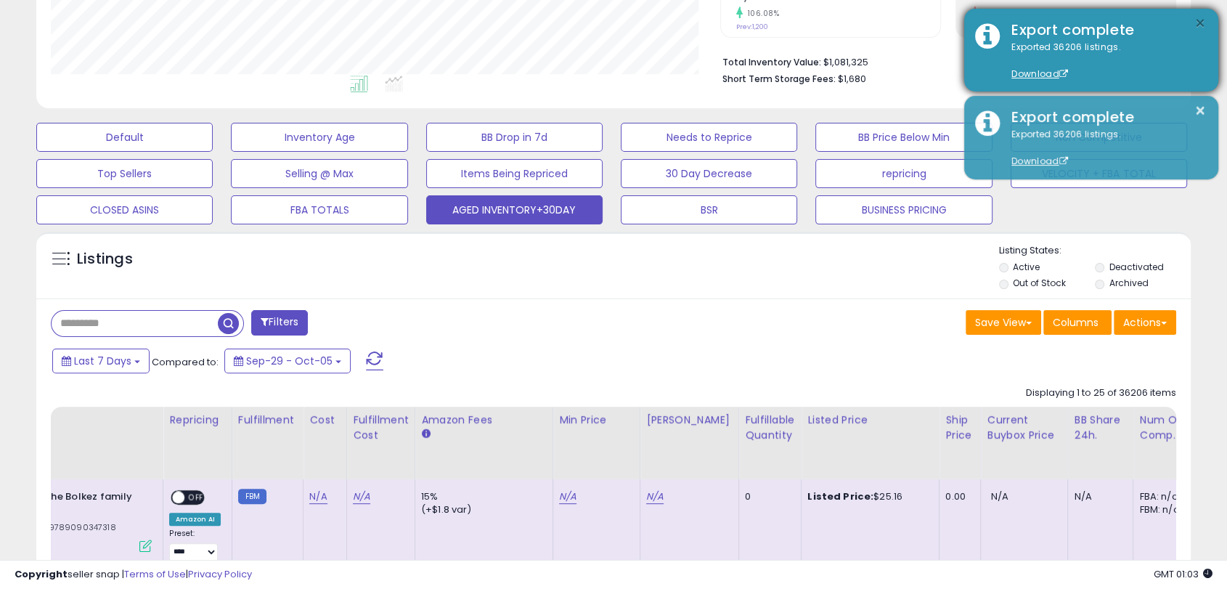
click at [1199, 27] on button "×" at bounding box center [1200, 24] width 12 height 18
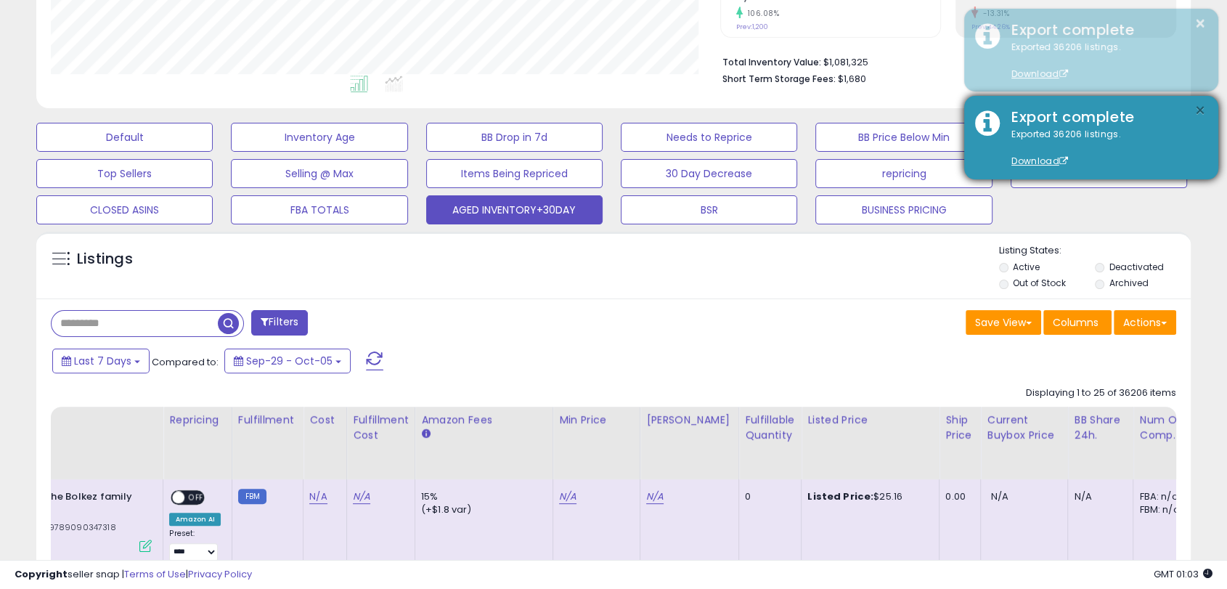
click at [1194, 102] on button "×" at bounding box center [1200, 111] width 12 height 18
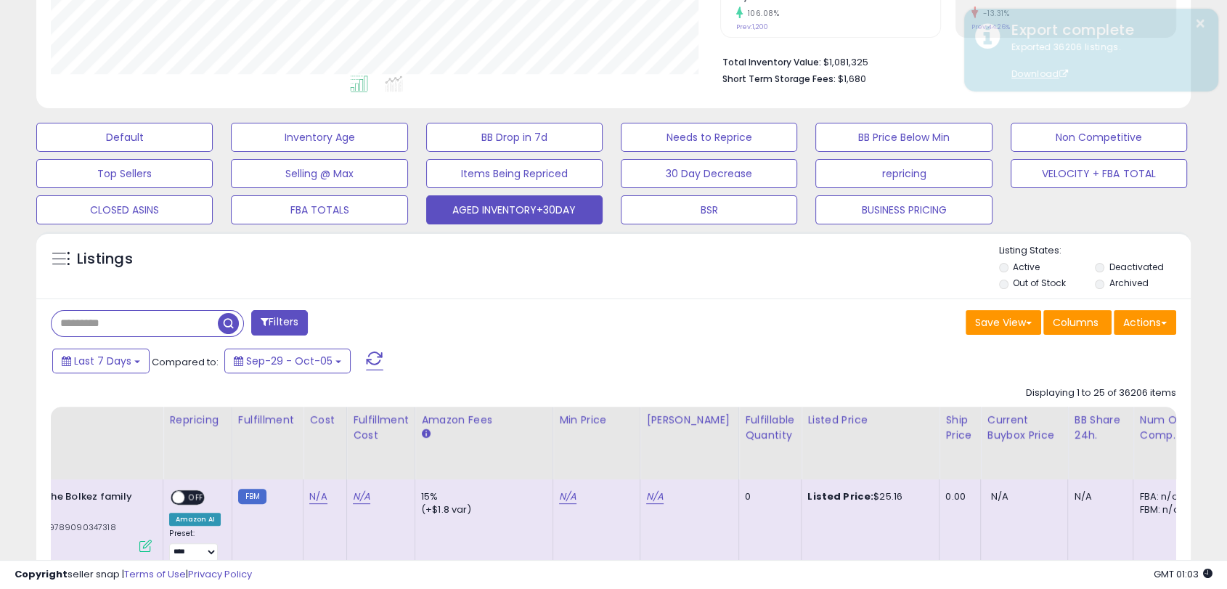
click at [143, 320] on input "text" at bounding box center [135, 323] width 166 height 25
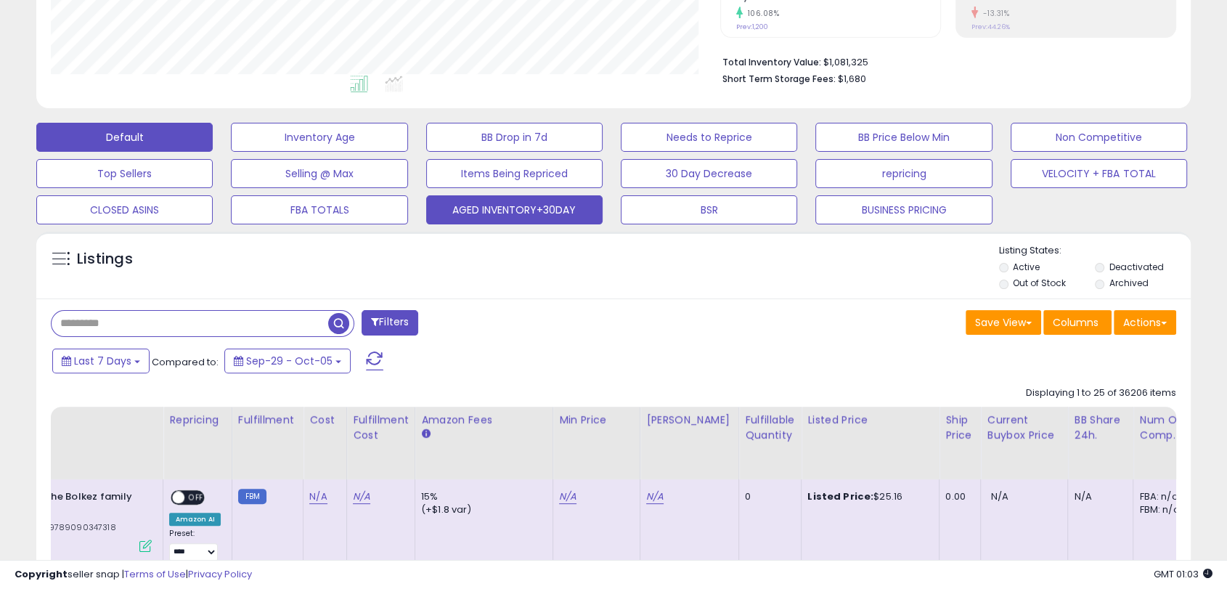
click at [86, 125] on button "Default" at bounding box center [124, 137] width 176 height 29
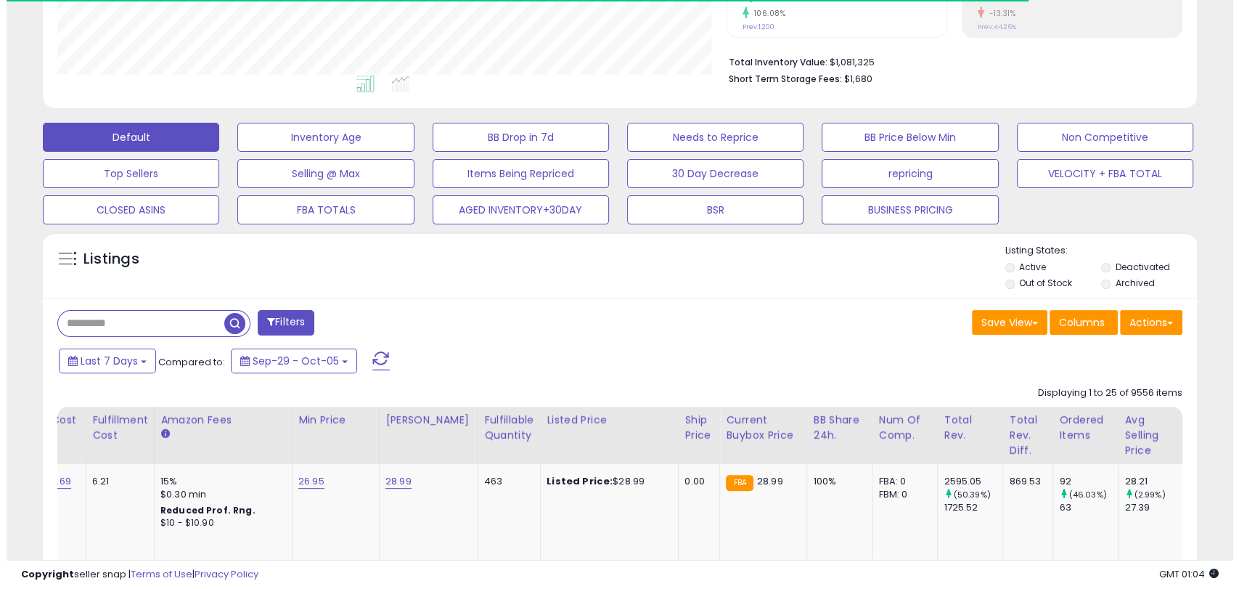
scroll to position [725682, 725310]
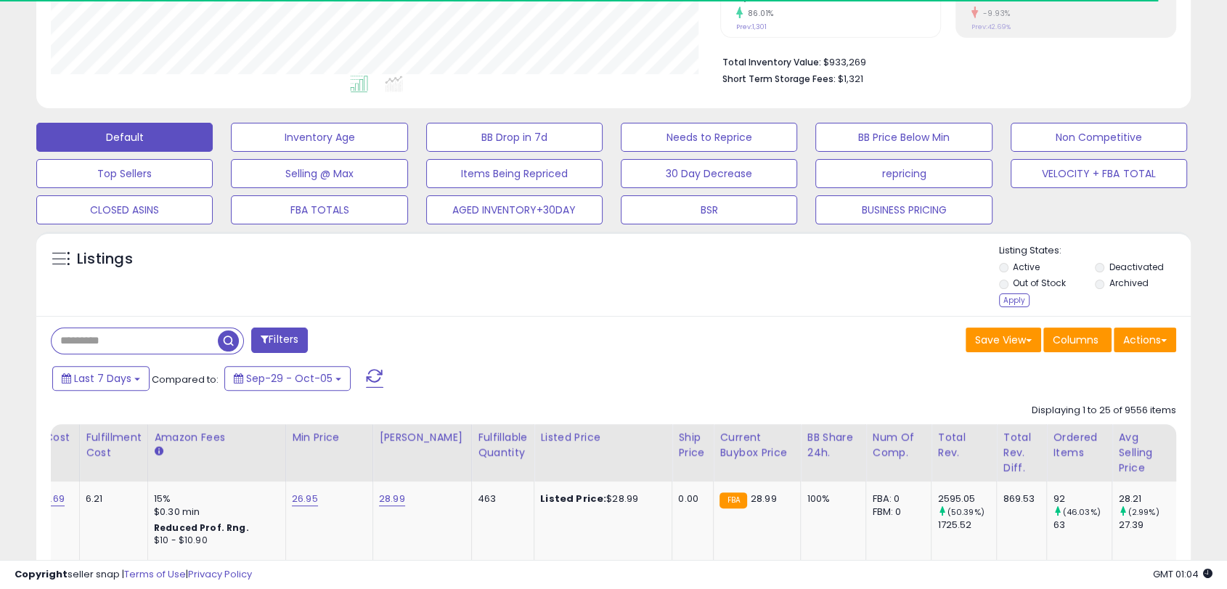
click at [1031, 299] on div "Listing States: Active Deactivated Out of Stock Archived Apply" at bounding box center [1095, 277] width 192 height 67
click at [1023, 298] on div "Apply" at bounding box center [1014, 300] width 30 height 14
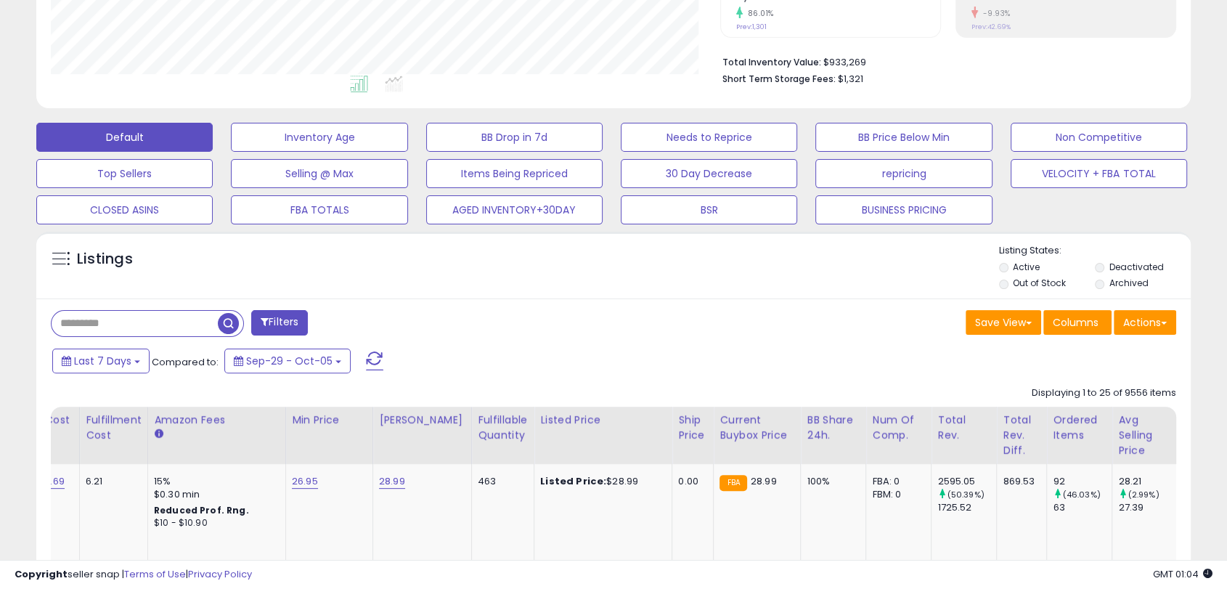
click at [175, 330] on input "text" at bounding box center [135, 323] width 166 height 25
paste input "**********"
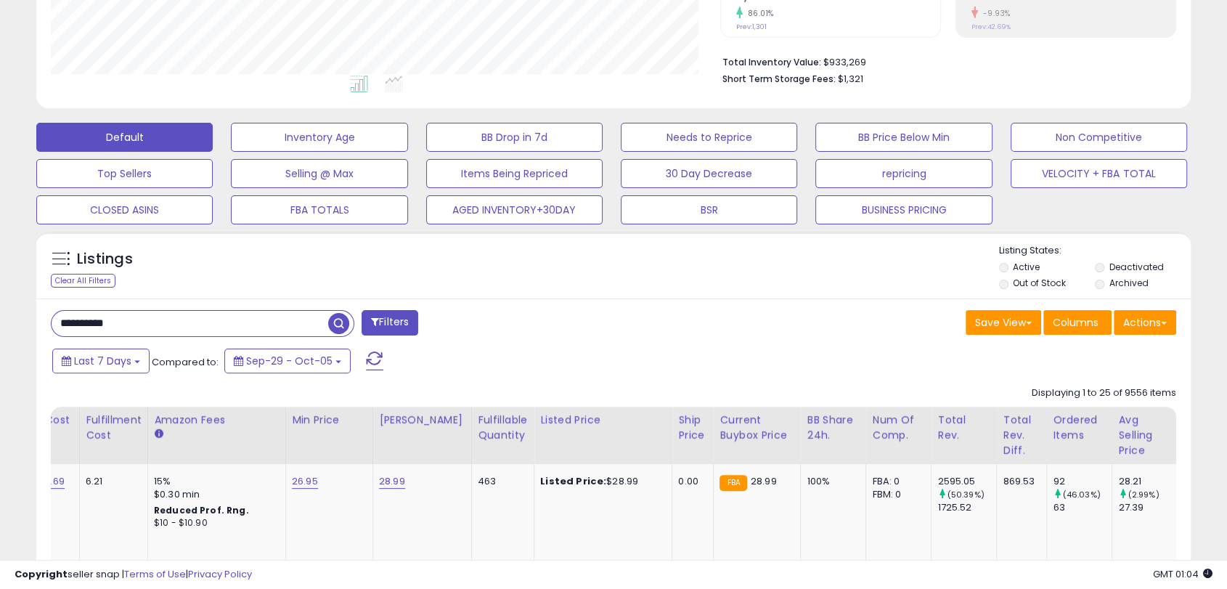
type input "**********"
click at [332, 322] on span "button" at bounding box center [338, 323] width 21 height 21
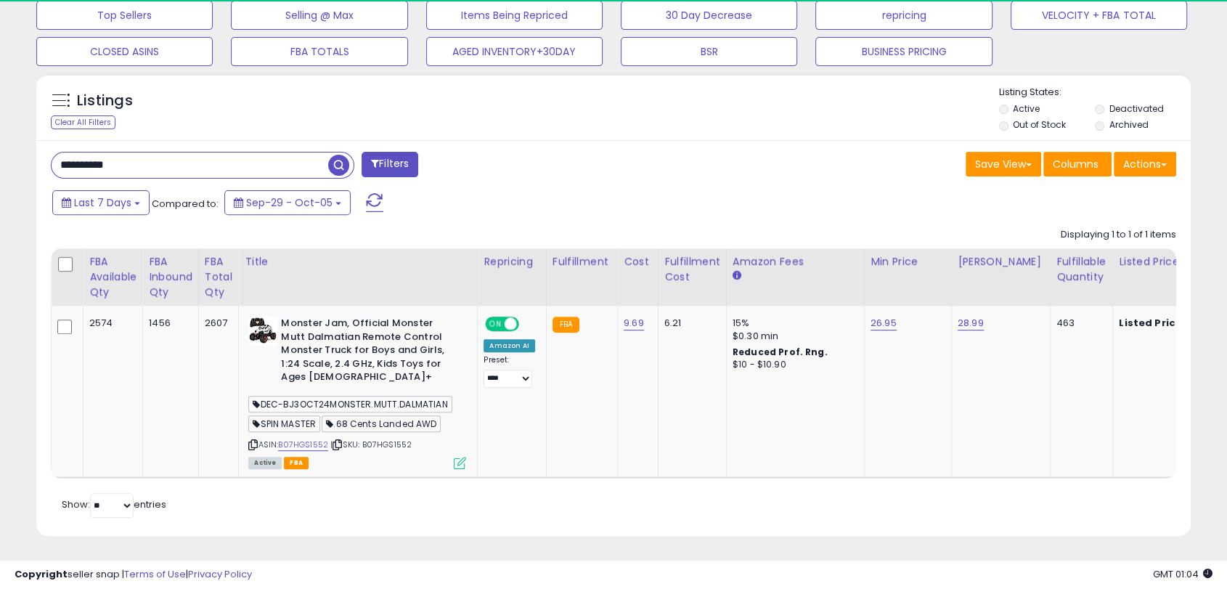
scroll to position [298, 668]
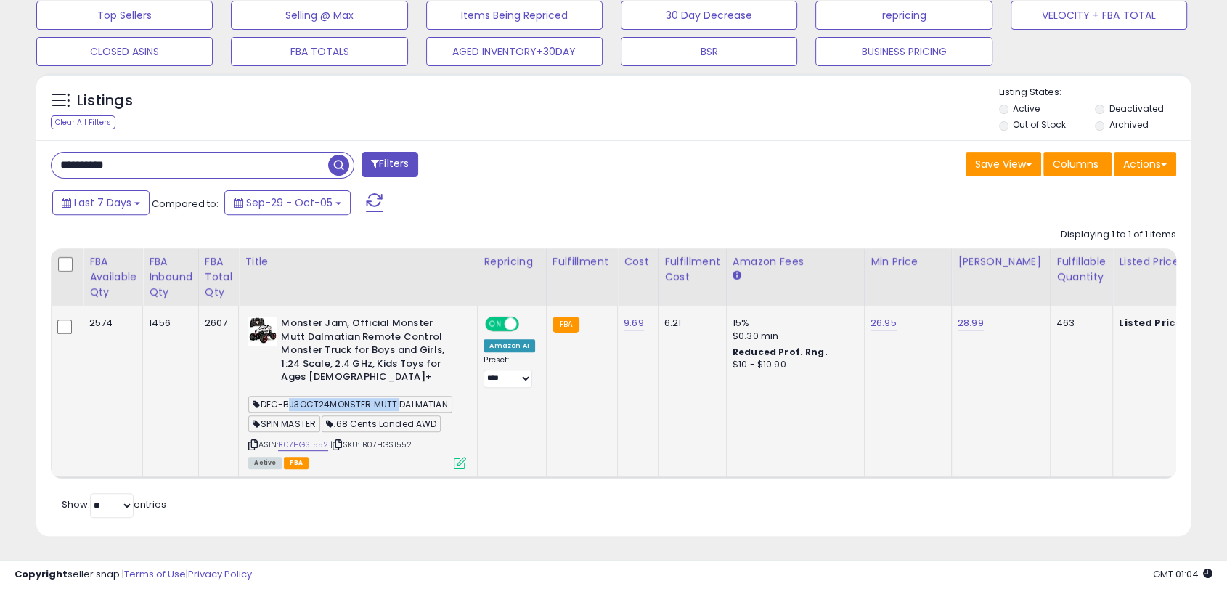
drag, startPoint x: 288, startPoint y: 388, endPoint x: 396, endPoint y: 394, distance: 107.6
click at [396, 396] on span "DEC-BJ3OCT24MONSTER.MUTT.DALMATIAN" at bounding box center [349, 404] width 203 height 17
